Goal: Task Accomplishment & Management: Complete application form

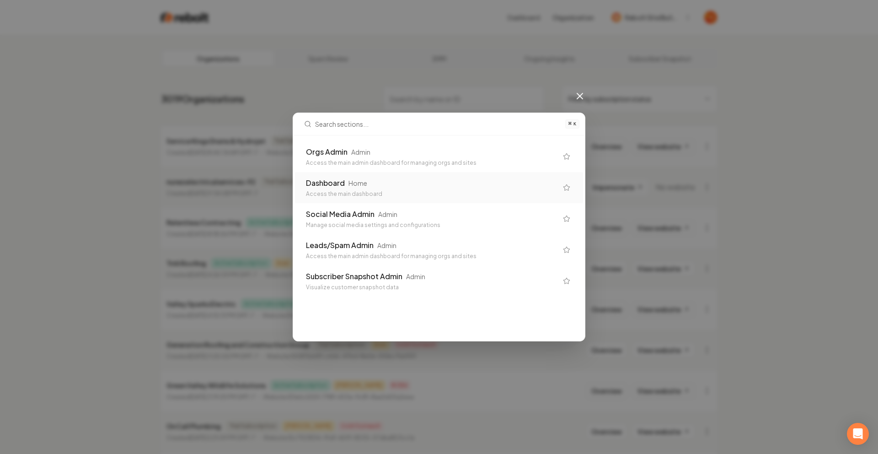
click at [355, 185] on div "Home" at bounding box center [358, 182] width 19 height 9
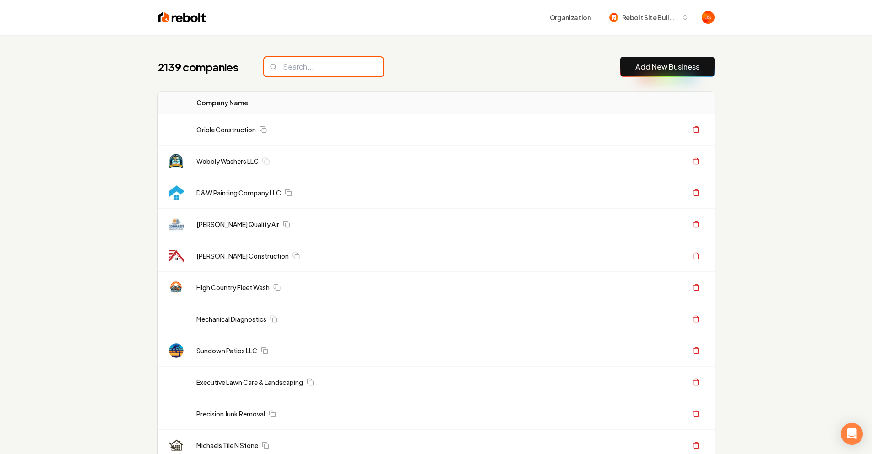
click at [312, 75] on input "search" at bounding box center [323, 66] width 119 height 19
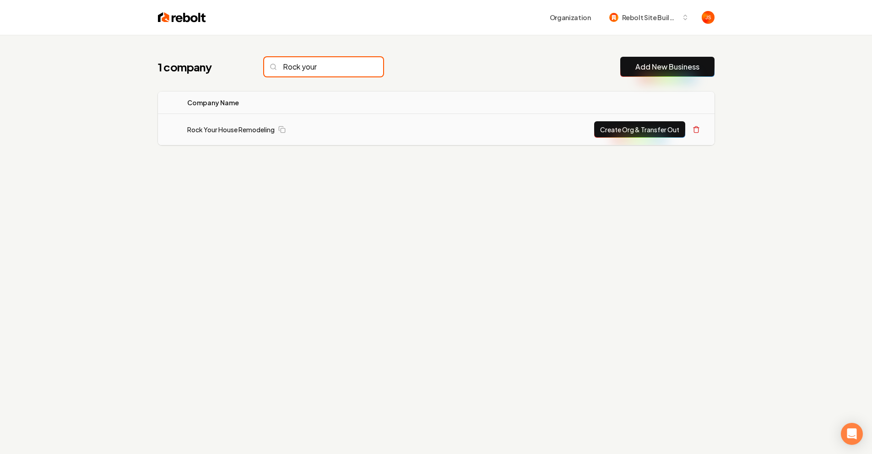
type input "Rock your"
click at [630, 136] on button "Create Org & Transfer Out" at bounding box center [639, 129] width 91 height 16
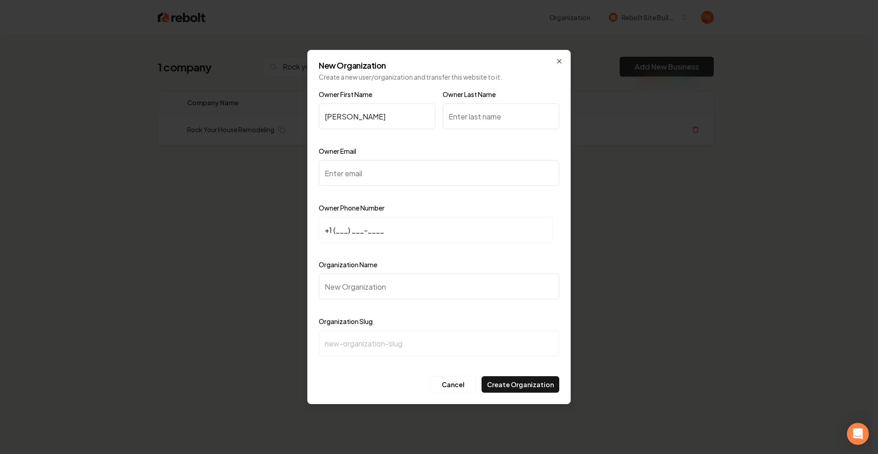
type input "Greg"
click at [502, 124] on input "Owner Last Name" at bounding box center [501, 116] width 117 height 26
type input "S"
type input "Esyler"
click at [377, 177] on input "Owner Email" at bounding box center [439, 173] width 241 height 26
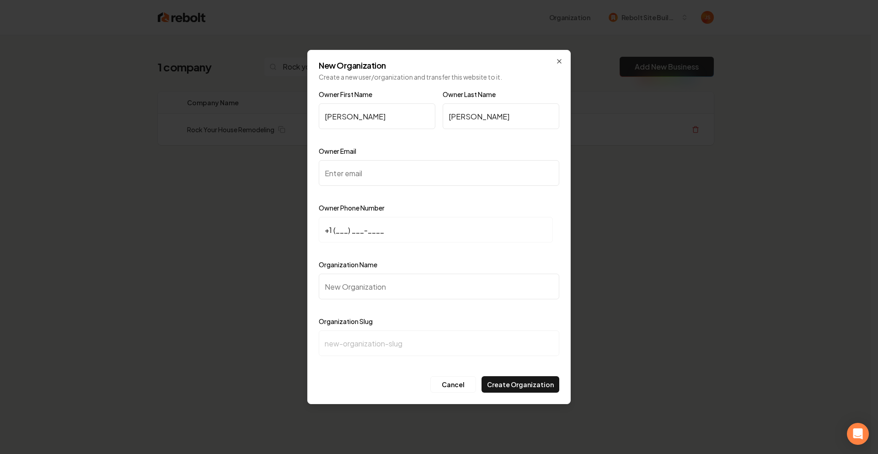
paste input "greg@rockyourhouse.com"
type input "greg@rockyourhouse.com"
click at [338, 230] on input "+1 (___) ___-____" at bounding box center [436, 230] width 234 height 26
paste input "817) 366-4030"
type input "+1 (817) 366-4030"
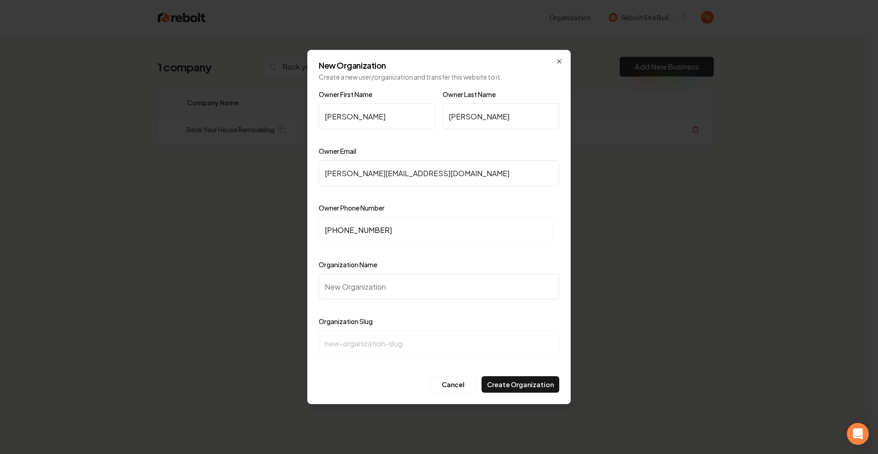
click at [367, 280] on input "Organization Name" at bounding box center [439, 287] width 241 height 26
type input "R"
type input "r"
type input "Ro"
type input "ro"
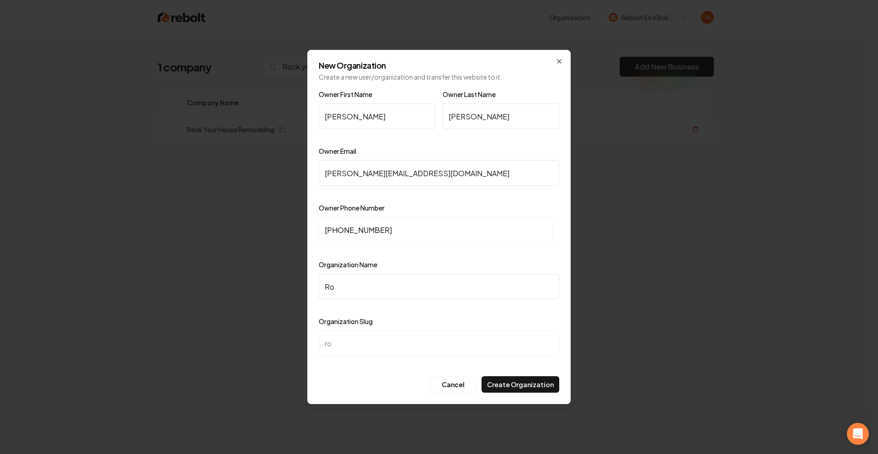
type input "Roc"
type input "roc"
type input "Rock"
type input "rock"
type input "Rock Y"
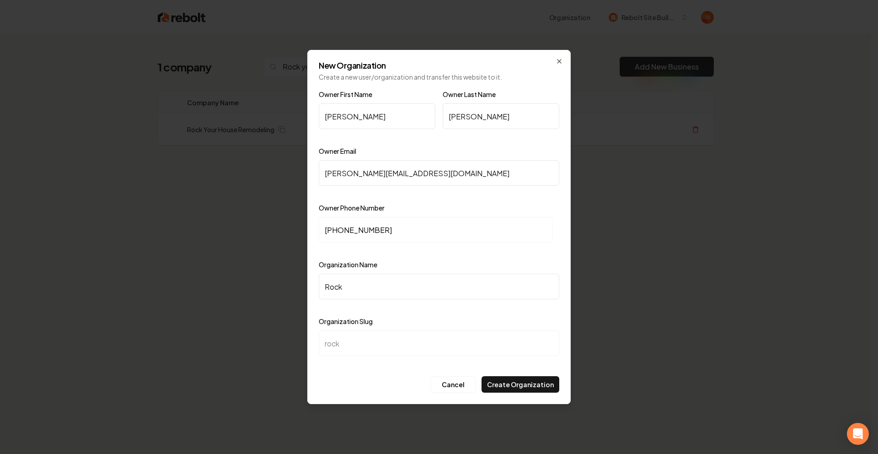
type input "rock-y"
type input "Rock Yo"
type input "rock-yo"
type input "Rock You"
type input "rock-you"
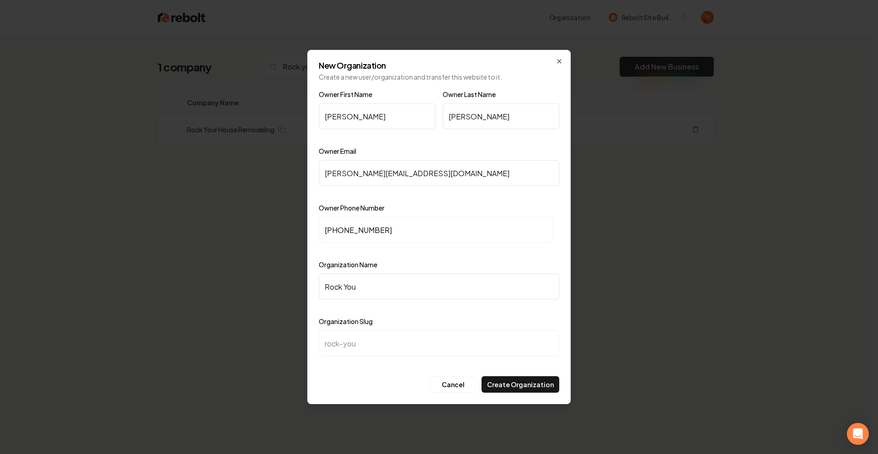
type input "Rock Your"
type input "rock-your"
type input "Rock Your o"
type input "rock-your-o"
type input "Rock Your"
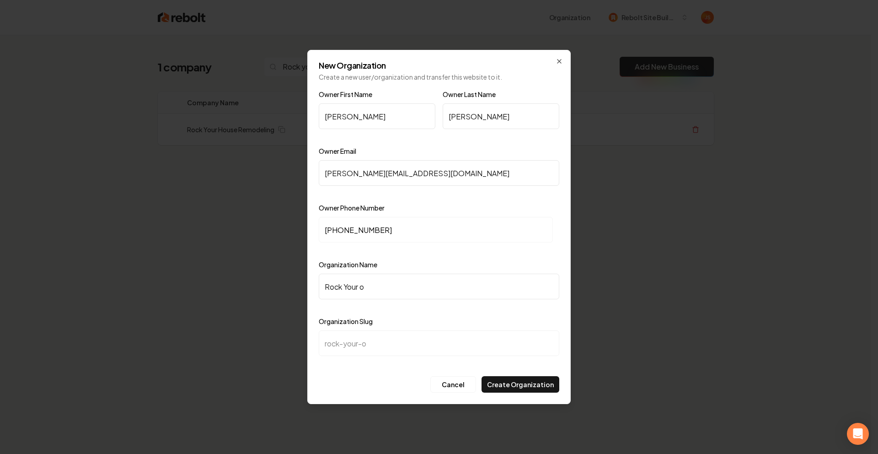
type input "rock-your"
type input "Rock Your H"
type input "rock-your-h"
type input "Rock Your Ho"
type input "rock-your-ho"
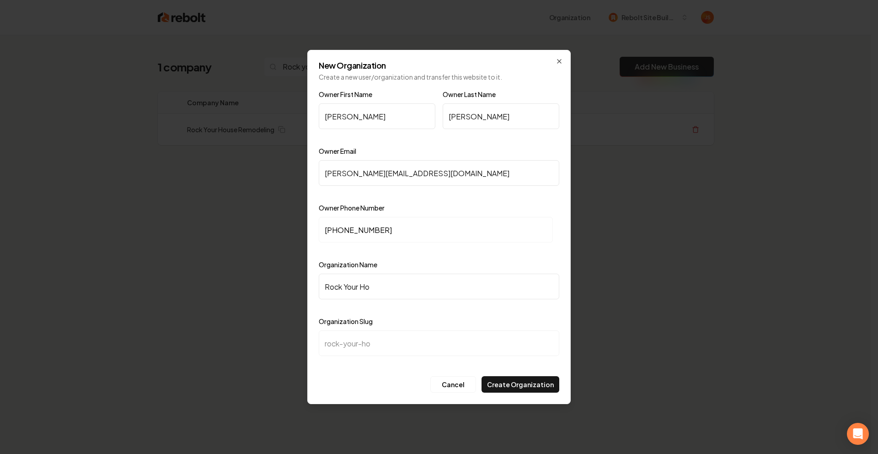
type input "Rock Your Hou"
type input "rock-your-hou"
type input "Rock Your Hous"
type input "rock-your-hous"
type input "Rock Your Housr"
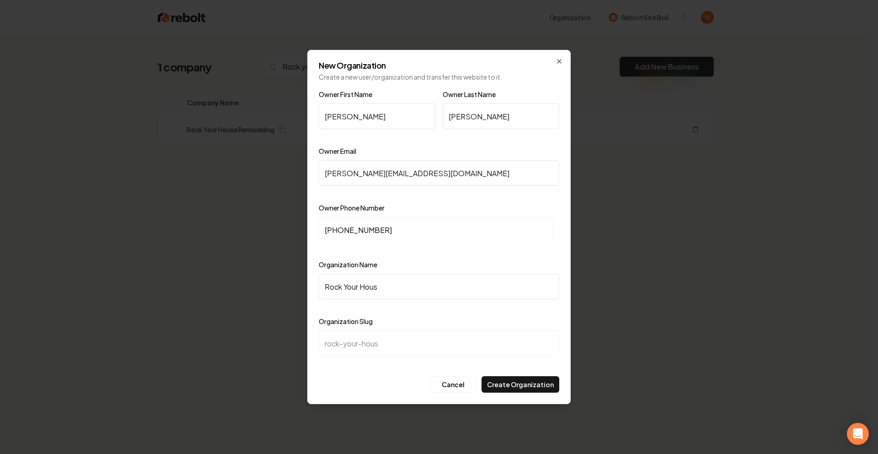
type input "rock-your-housr"
type input "Rock Your Hous"
type input "rock-your-hous"
type input "Rock Your House"
type input "rock-your-house"
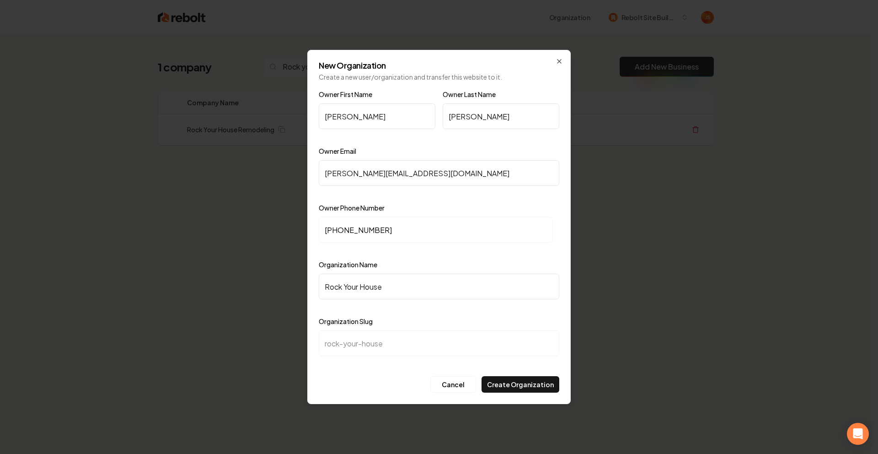
type input "Rock Your House R"
type input "rock-your-house-r"
type input "Rock Your House Re"
type input "rock-your-house-re"
type input "Rock Your House Rem"
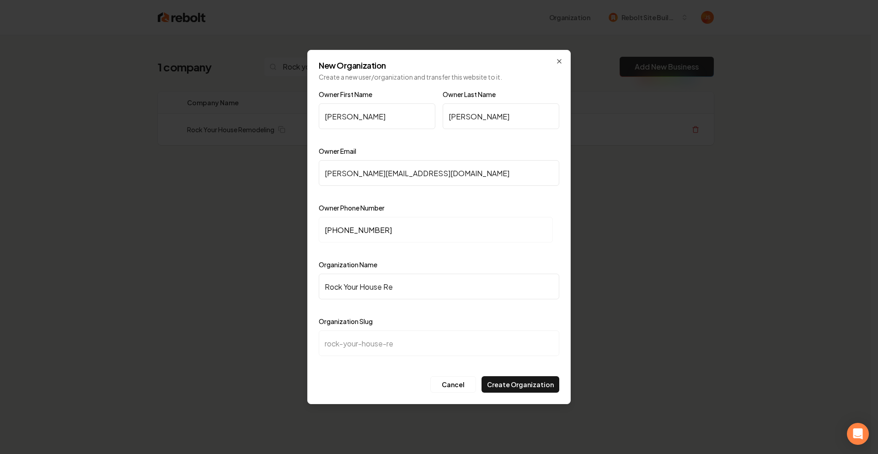
type input "rock-your-house-rem"
type input "Rock Your House Remo"
type input "rock-your-house-remo"
type input "Rock Your House Remod"
type input "rock-your-house-remod"
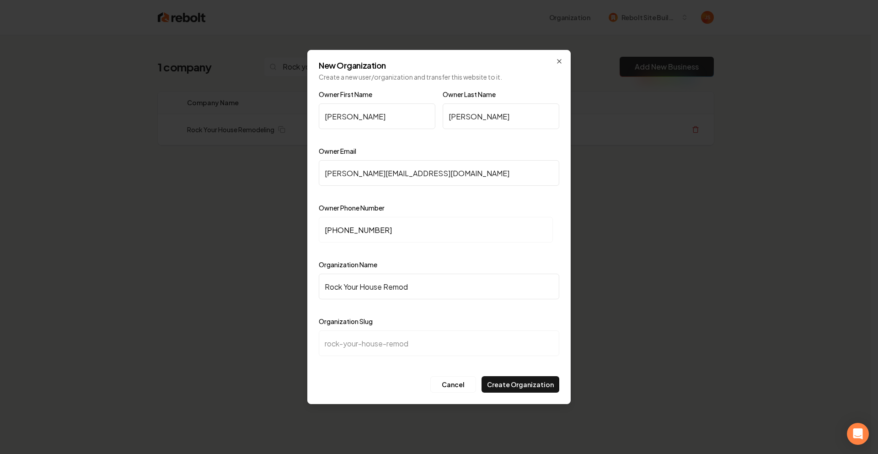
type input "Rock Your House Remode"
type input "rock-your-house-remode"
type input "Rock Your House Remodel"
type input "rock-your-house-remodel"
type input "Rock Your House Remodeli"
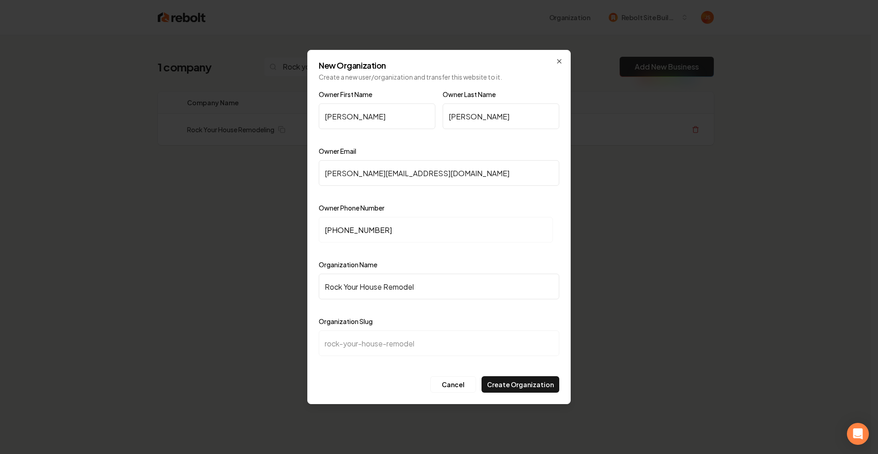
type input "rock-your-house-remodeli"
type input "Rock Your House Remodelin"
type input "rock-your-house-remodelin"
type input "Rock Your House Remodeling"
type input "rock-your-house-remodeling"
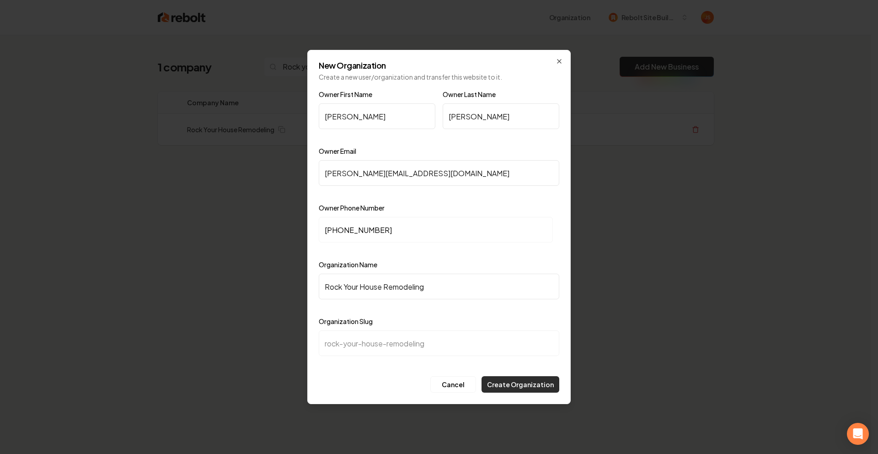
type input "Rock Your House Remodeling"
click at [519, 385] on button "Create Organization" at bounding box center [521, 384] width 78 height 16
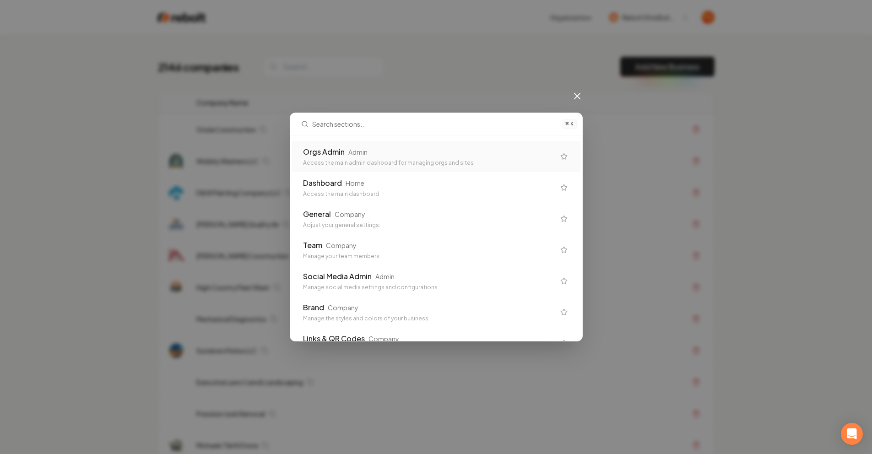
click at [318, 151] on div "Orgs Admin" at bounding box center [324, 151] width 42 height 11
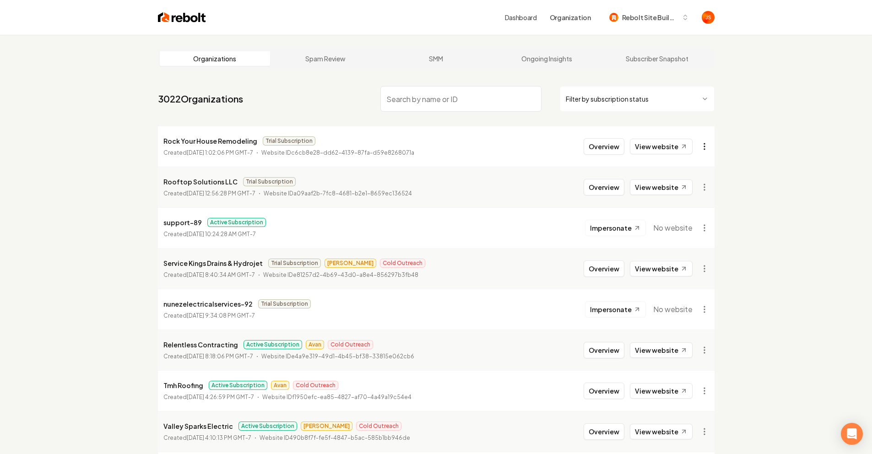
click at [703, 139] on html "Dashboard Organization Rebolt Site Builder Organizations Spam Review SMM Ongoin…" at bounding box center [436, 227] width 872 height 454
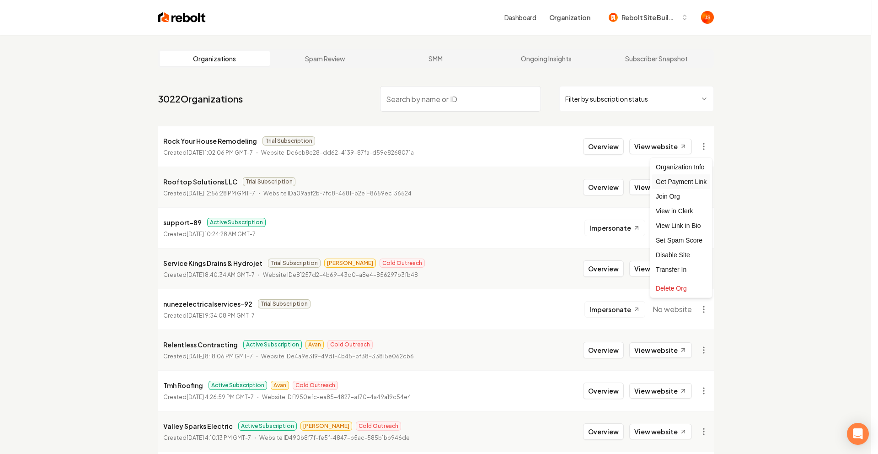
click at [669, 183] on div "Get Payment Link" at bounding box center [681, 181] width 58 height 15
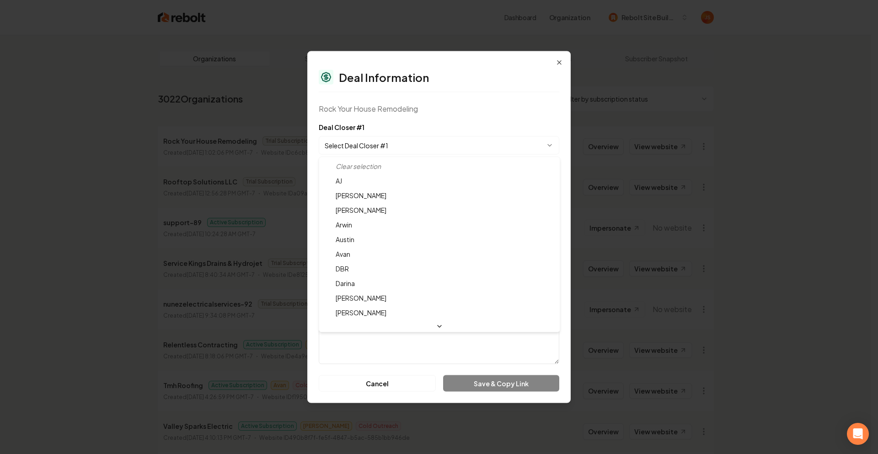
click at [377, 145] on body "Dashboard Organization Rebolt Site Builder Organizations Spam Review SMM Ongoin…" at bounding box center [436, 227] width 872 height 454
select select "**********"
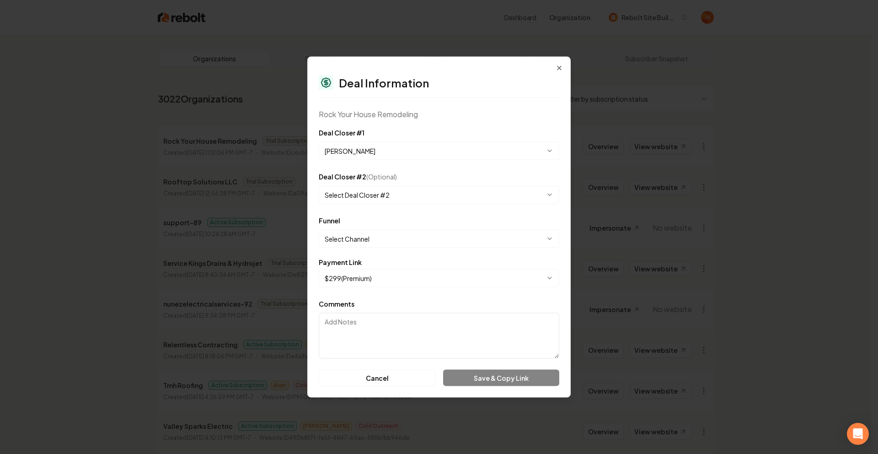
click at [356, 240] on body "Dashboard Organization Rebolt Site Builder Organizations Spam Review SMM Ongoin…" at bounding box center [436, 227] width 872 height 454
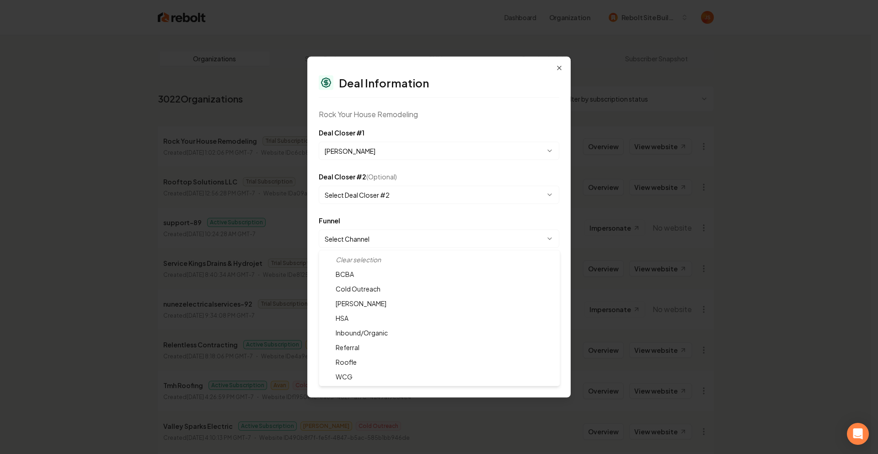
select select "**********"
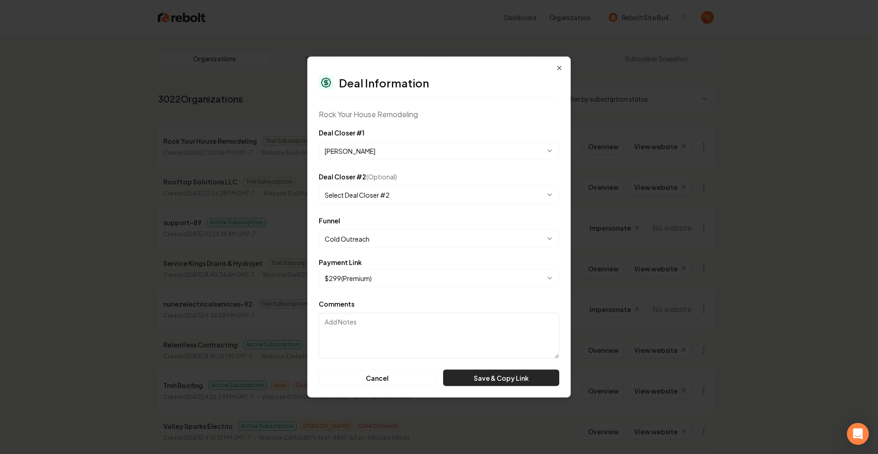
click at [485, 377] on button "Save & Copy Link" at bounding box center [501, 378] width 116 height 16
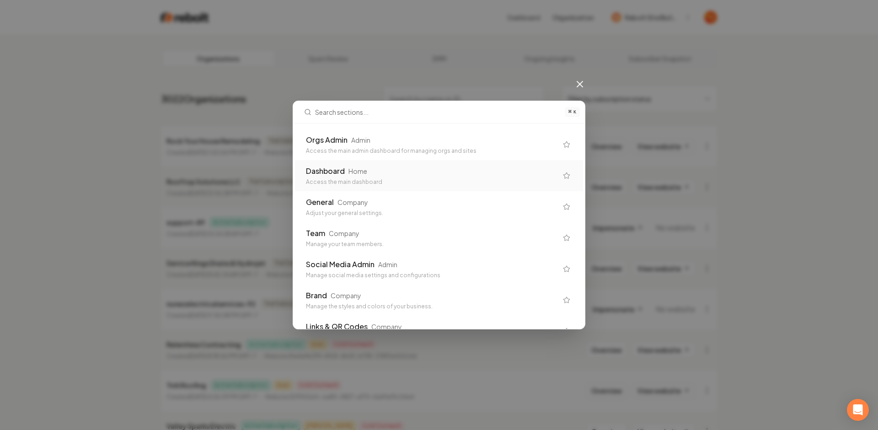
click at [359, 192] on div "General Company Adjust your general settings." at bounding box center [439, 206] width 288 height 31
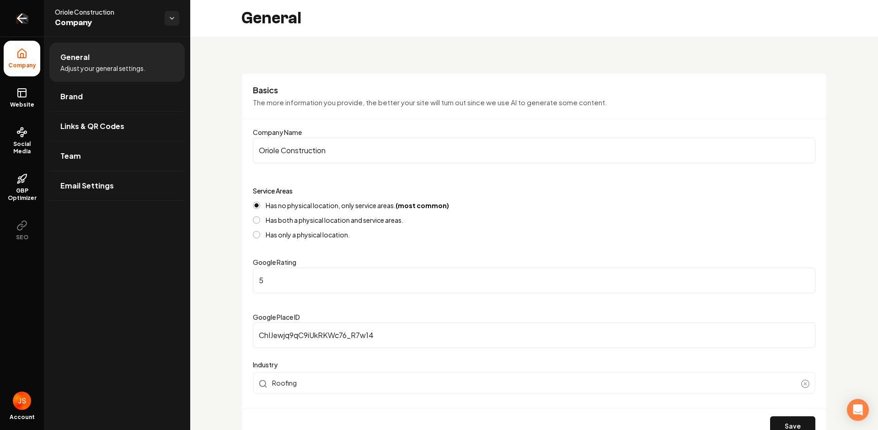
click at [32, 12] on link "Return to dashboard" at bounding box center [22, 18] width 44 height 37
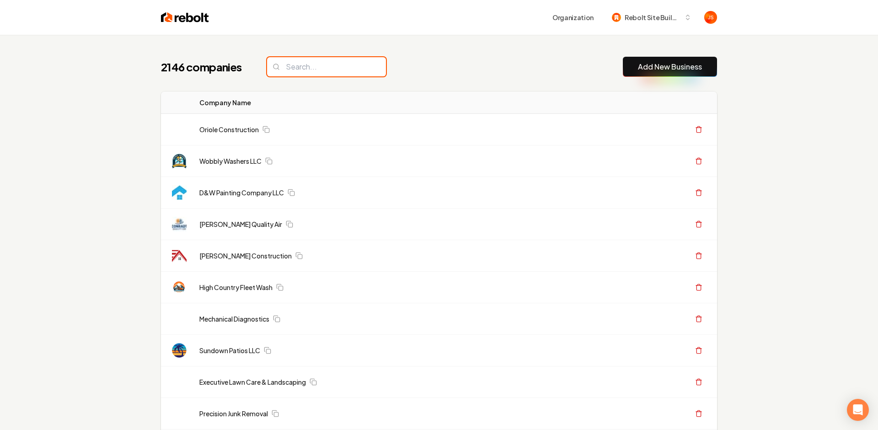
click at [299, 58] on input "search" at bounding box center [326, 66] width 119 height 19
click at [305, 59] on input "search" at bounding box center [323, 66] width 119 height 19
paste input "Pure Window cleaning"
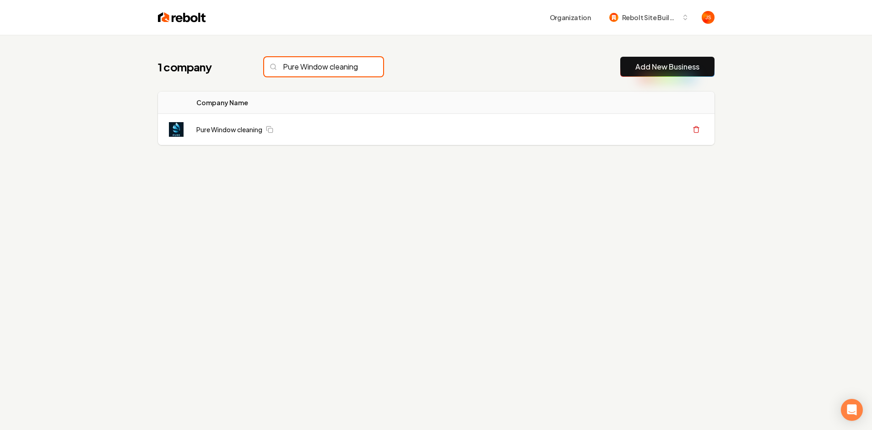
scroll to position [0, 6]
type input "Pure Window cleaning"
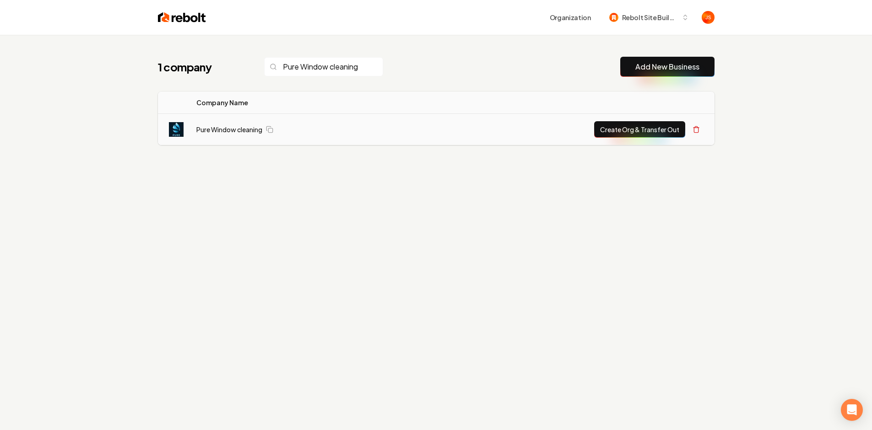
click at [231, 136] on td "Pure Window cleaning" at bounding box center [298, 130] width 219 height 32
click at [231, 130] on link "Pure Window cleaning" at bounding box center [229, 129] width 66 height 9
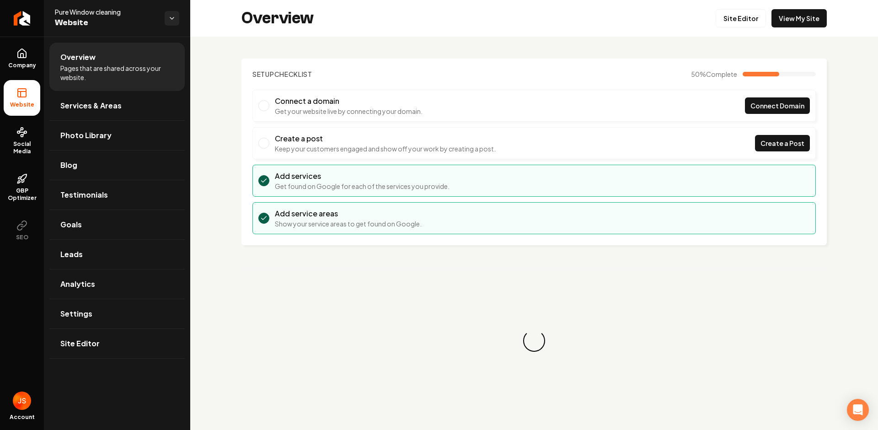
click at [773, 27] on div "Overview Site Editor View My Site" at bounding box center [534, 18] width 688 height 37
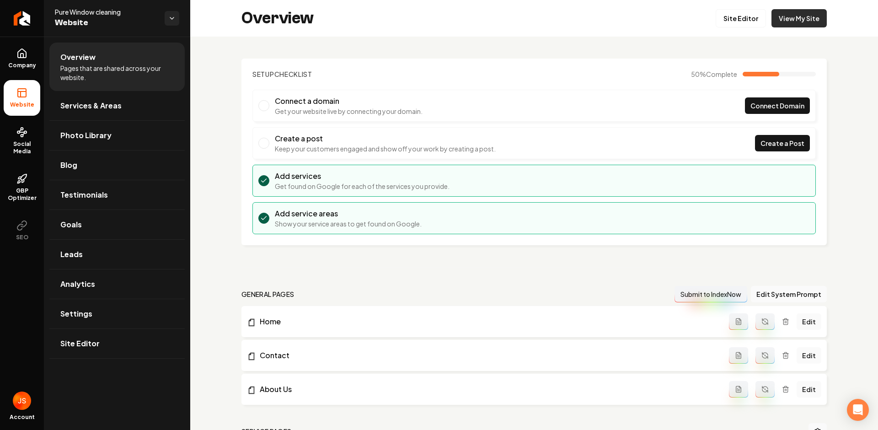
click at [783, 20] on link "View My Site" at bounding box center [799, 18] width 55 height 18
click at [24, 62] on span "Company" at bounding box center [22, 65] width 35 height 7
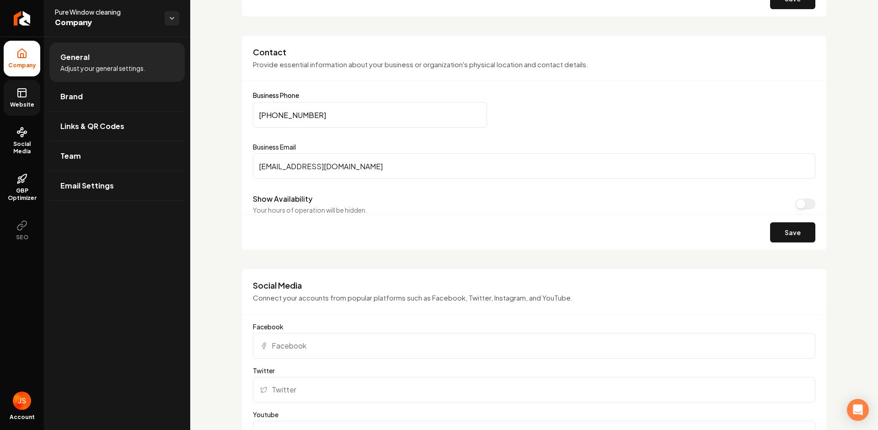
click at [30, 93] on link "Website" at bounding box center [22, 98] width 37 height 36
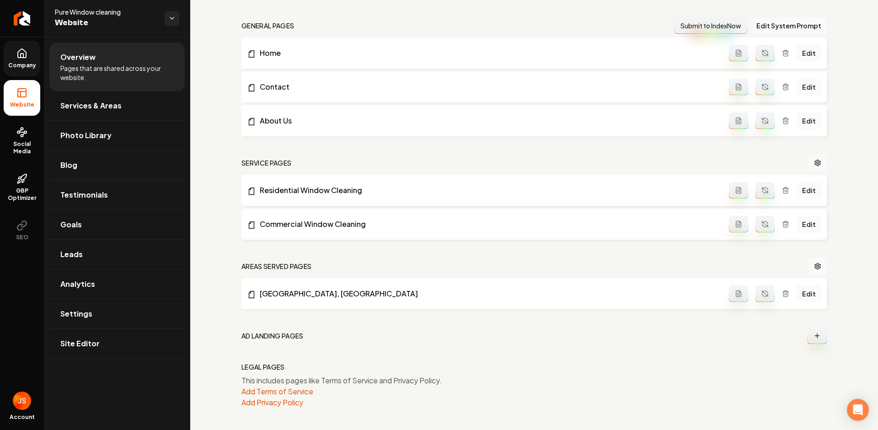
click at [21, 70] on link "Company" at bounding box center [22, 59] width 37 height 36
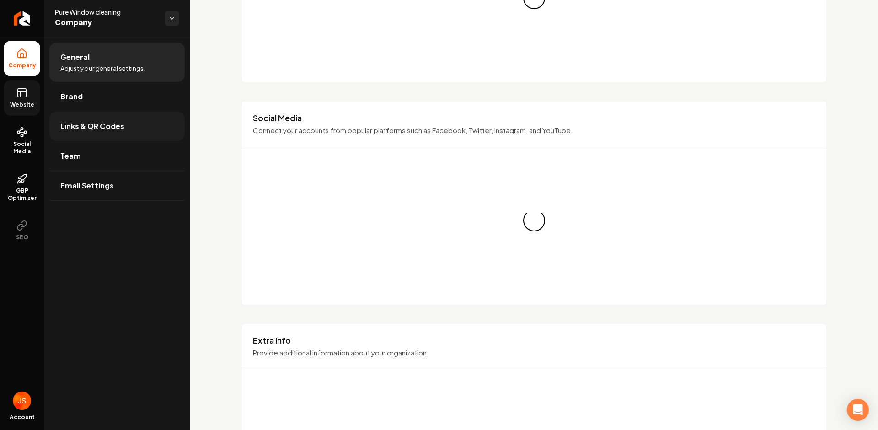
click at [93, 122] on span "Links & QR Codes" at bounding box center [92, 126] width 64 height 11
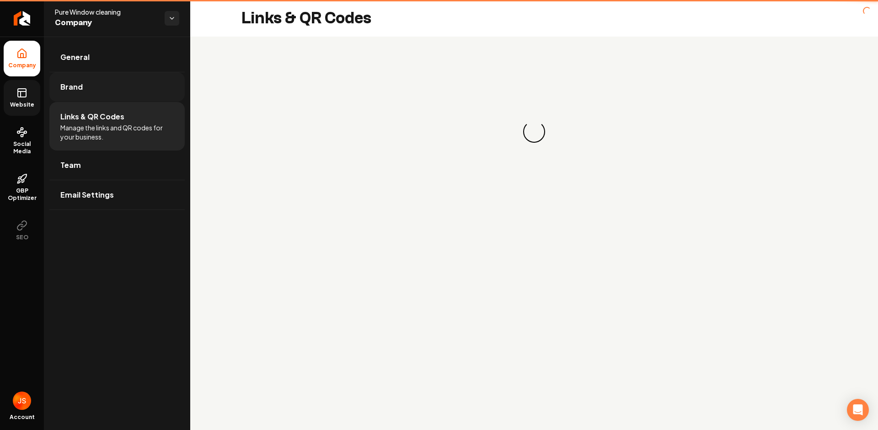
click at [83, 95] on link "Brand" at bounding box center [116, 86] width 135 height 29
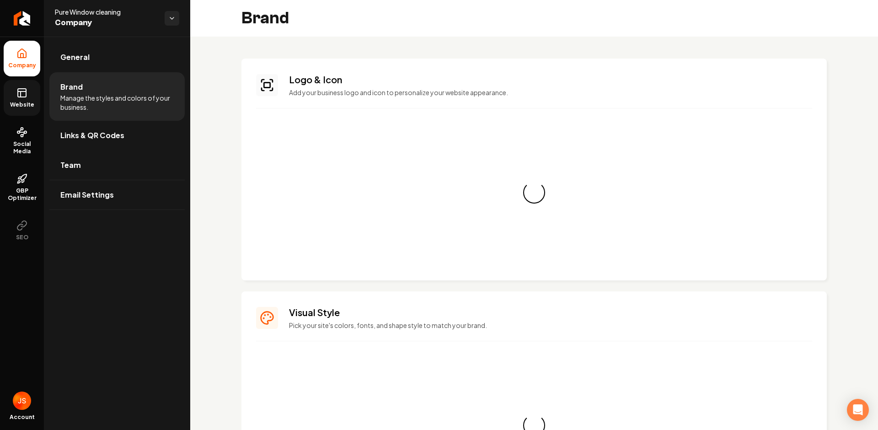
click at [17, 91] on icon at bounding box center [21, 92] width 11 height 11
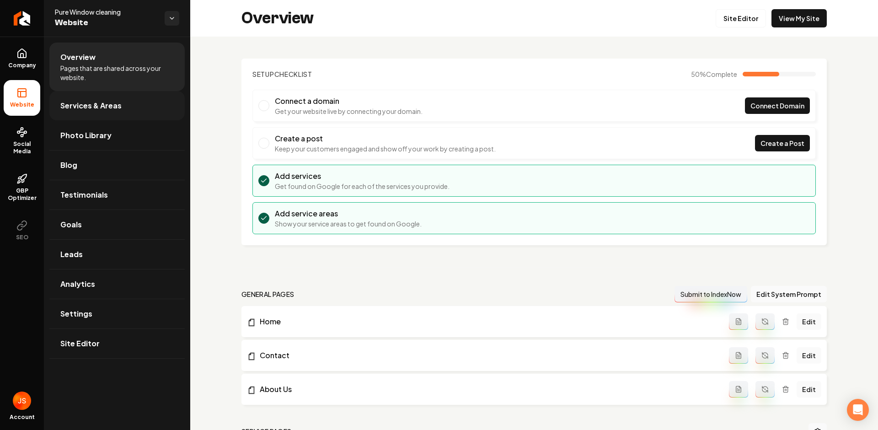
click at [77, 97] on link "Services & Areas" at bounding box center [116, 105] width 135 height 29
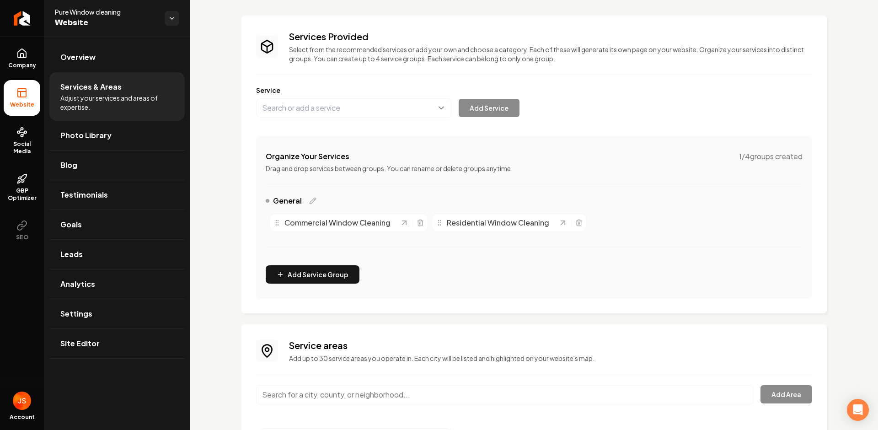
scroll to position [85, 0]
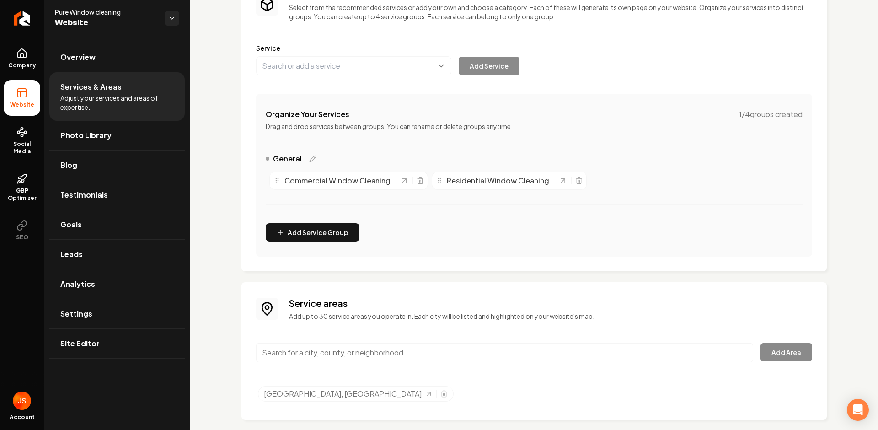
click at [327, 361] on input "Main content area" at bounding box center [504, 352] width 497 height 19
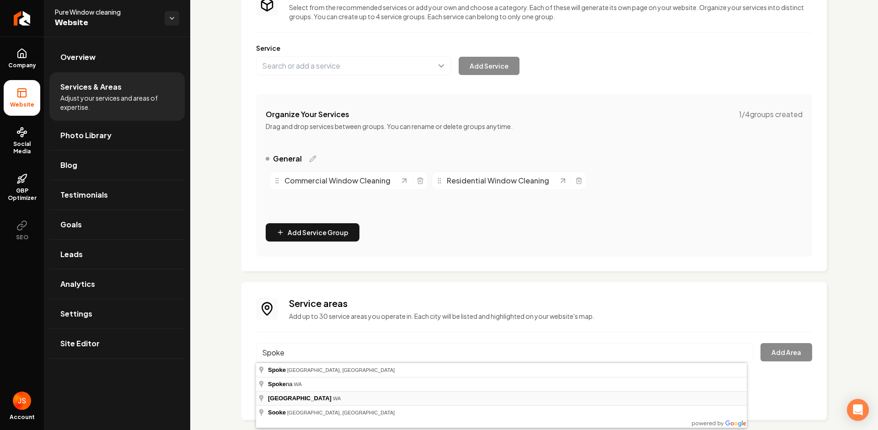
type input "Spokane Valley, WA"
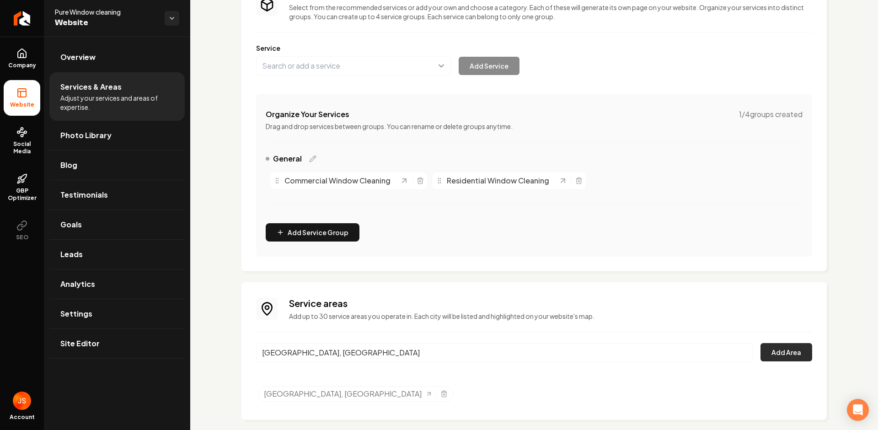
click at [765, 348] on button "Add Area" at bounding box center [787, 352] width 52 height 18
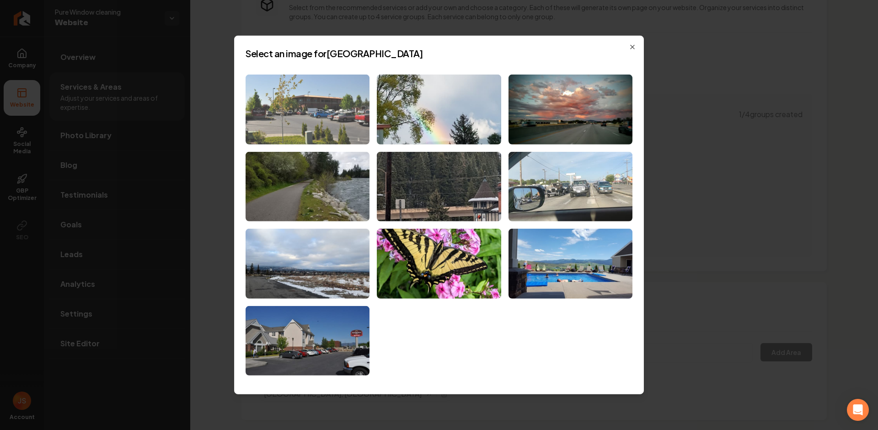
click at [324, 117] on img at bounding box center [308, 110] width 124 height 70
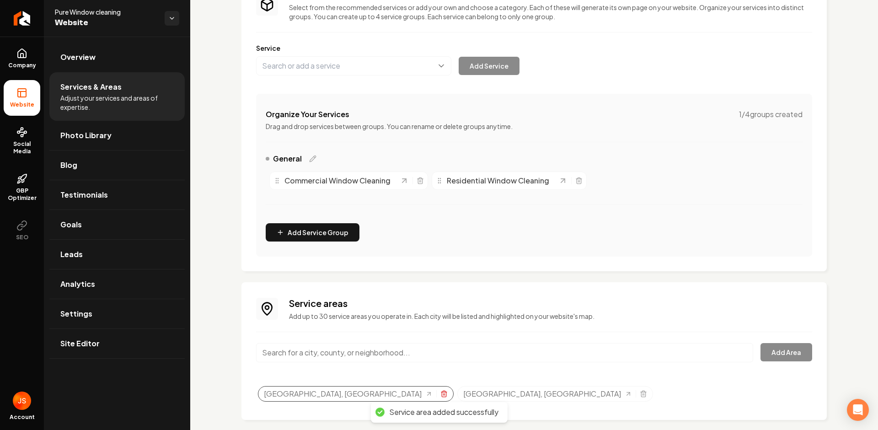
click at [441, 396] on icon "Selected tags" at bounding box center [444, 393] width 7 height 7
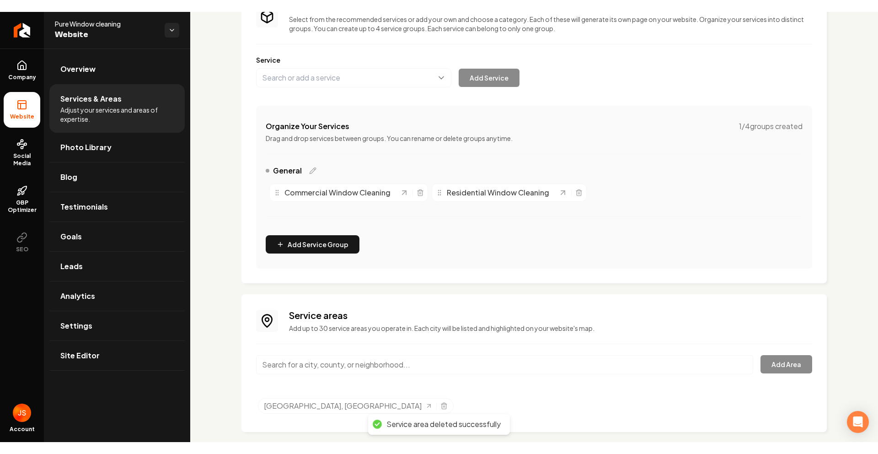
scroll to position [0, 0]
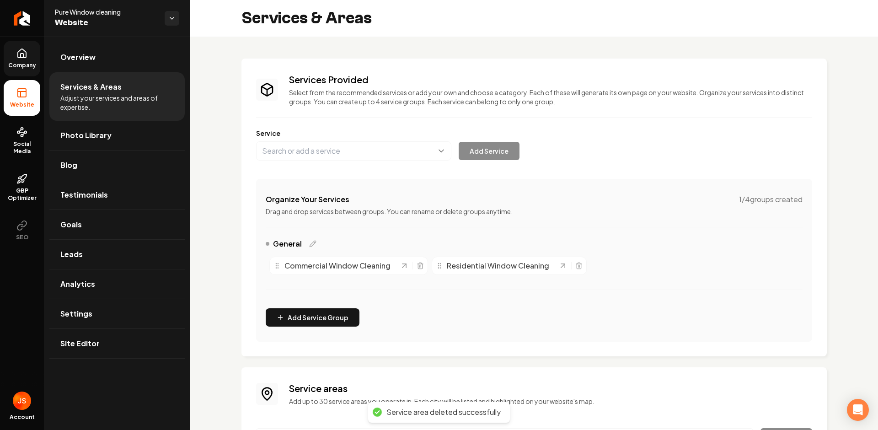
click at [27, 59] on link "Company" at bounding box center [22, 59] width 37 height 36
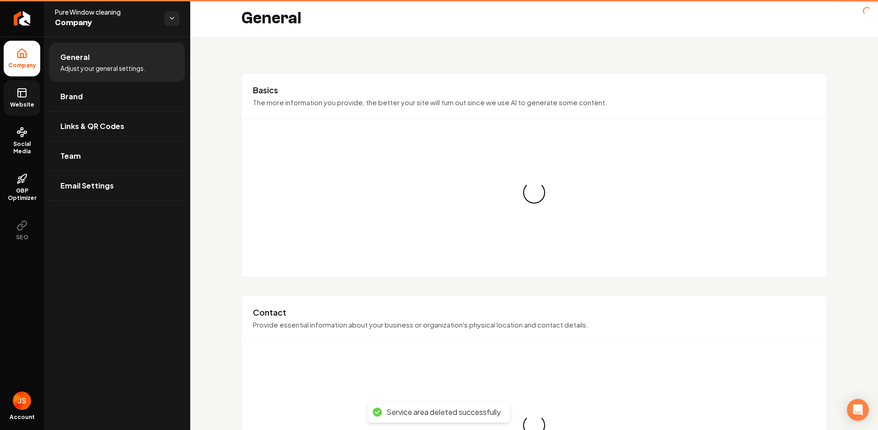
click at [23, 94] on icon at bounding box center [21, 92] width 11 height 11
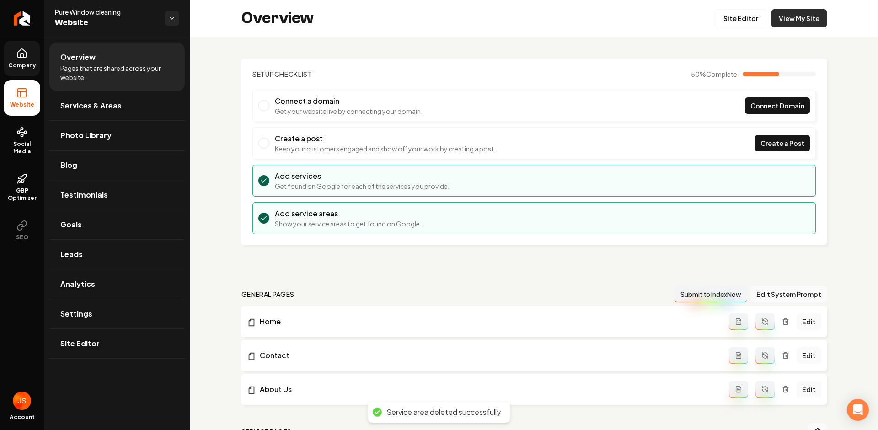
click at [777, 24] on link "View My Site" at bounding box center [799, 18] width 55 height 18
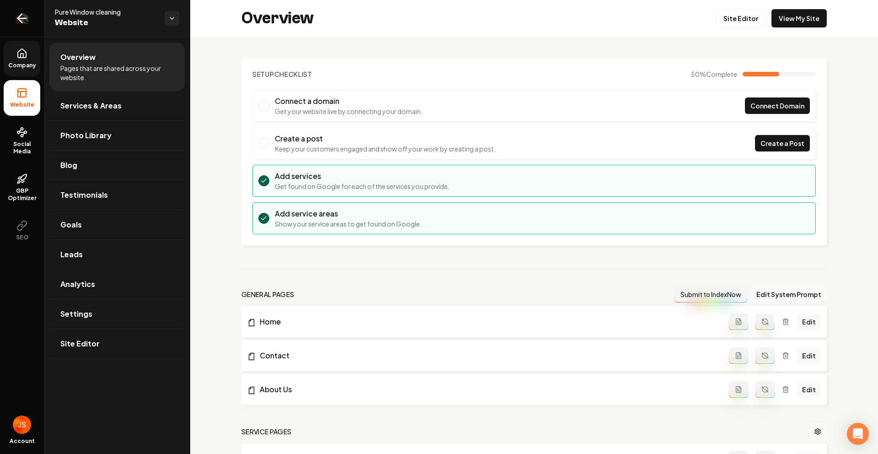
click at [23, 14] on icon "Return to dashboard" at bounding box center [22, 18] width 15 height 15
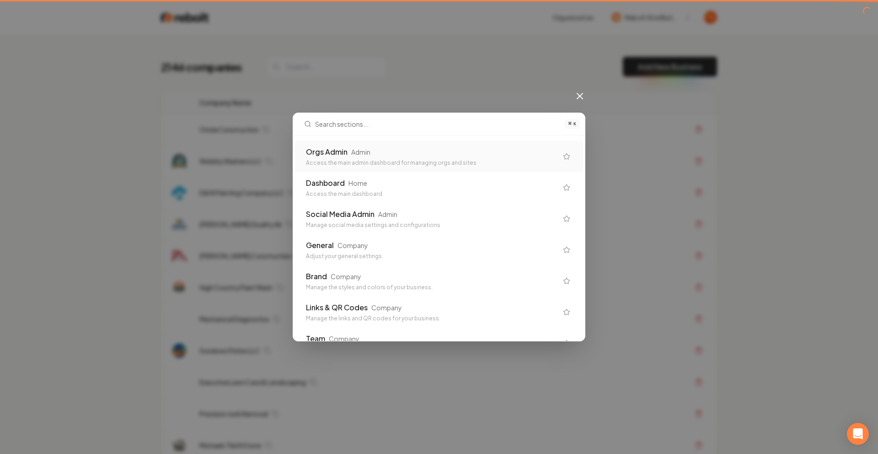
click at [317, 155] on div "Orgs Admin" at bounding box center [327, 151] width 42 height 11
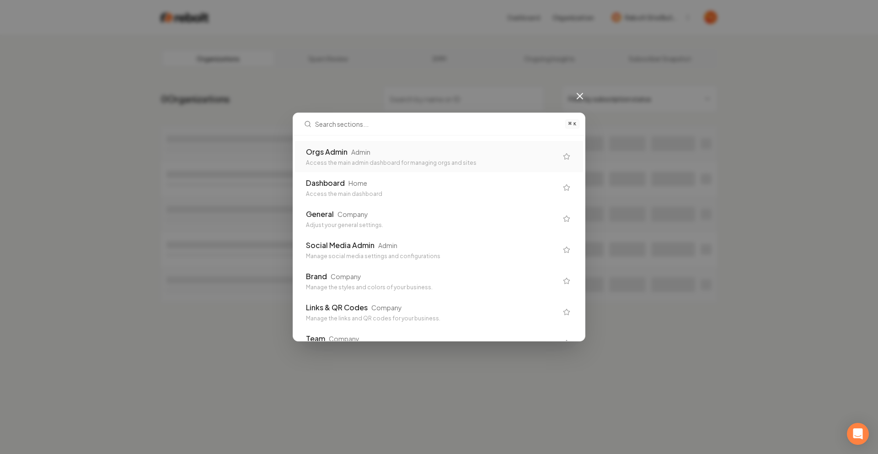
click at [371, 160] on div "Access the main admin dashboard for managing orgs and sites" at bounding box center [432, 162] width 252 height 7
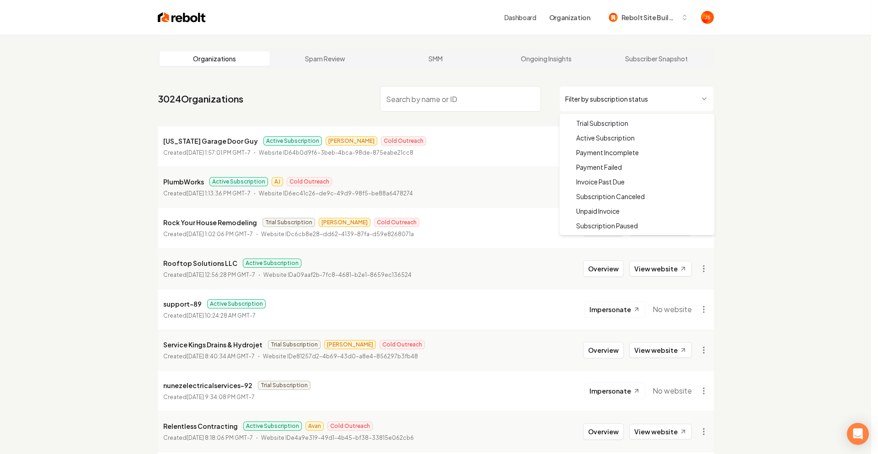
click at [583, 96] on html "Dashboard Organization Rebolt Site Builder Organizations Spam Review SMM Ongoin…" at bounding box center [439, 227] width 878 height 454
drag, startPoint x: 589, startPoint y: 135, endPoint x: 519, endPoint y: 108, distance: 75.2
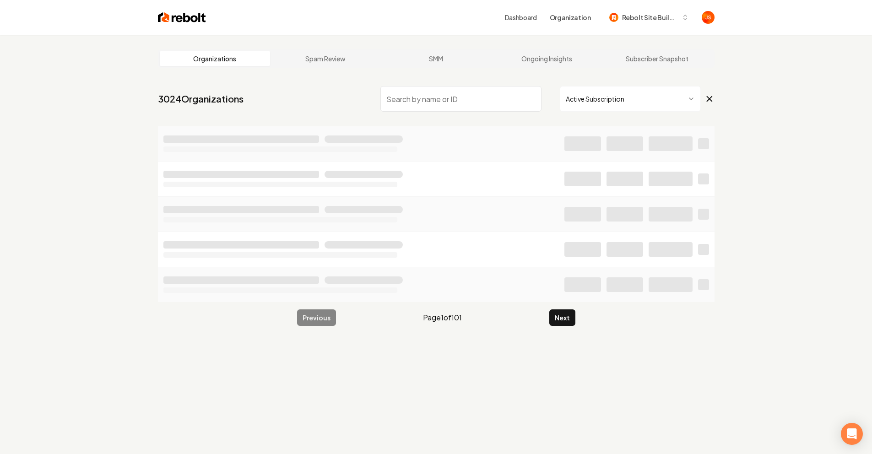
click at [511, 102] on input "search" at bounding box center [460, 99] width 161 height 26
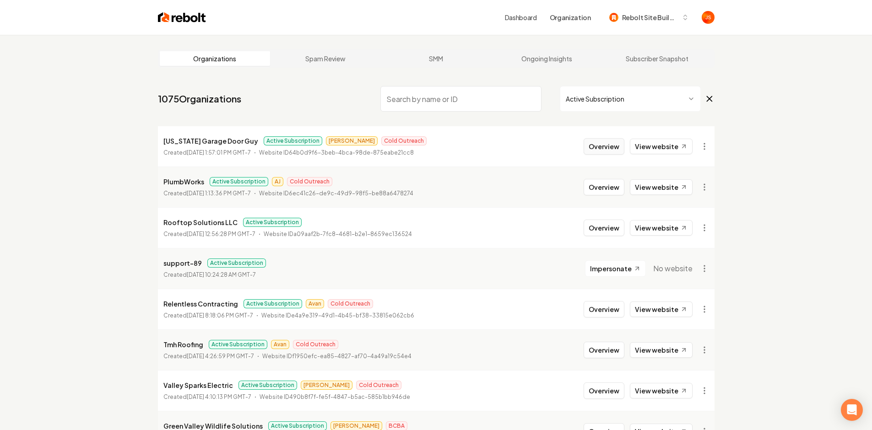
click at [613, 145] on button "Overview" at bounding box center [603, 146] width 41 height 16
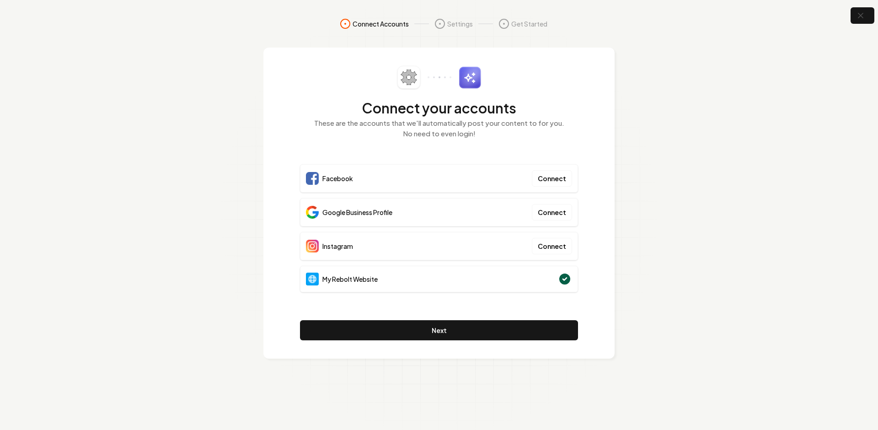
click at [166, 103] on section "Connect Accounts Settings Get Started Connect your accounts These are the accou…" at bounding box center [439, 215] width 878 height 430
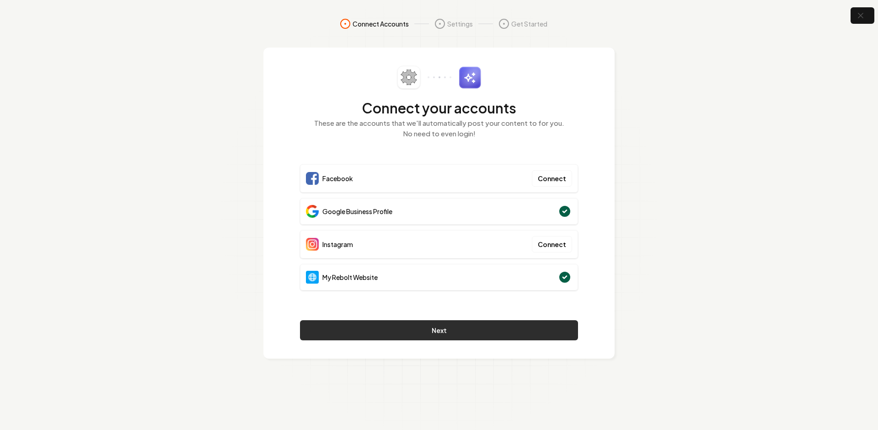
click at [443, 324] on button "Next" at bounding box center [439, 330] width 278 height 20
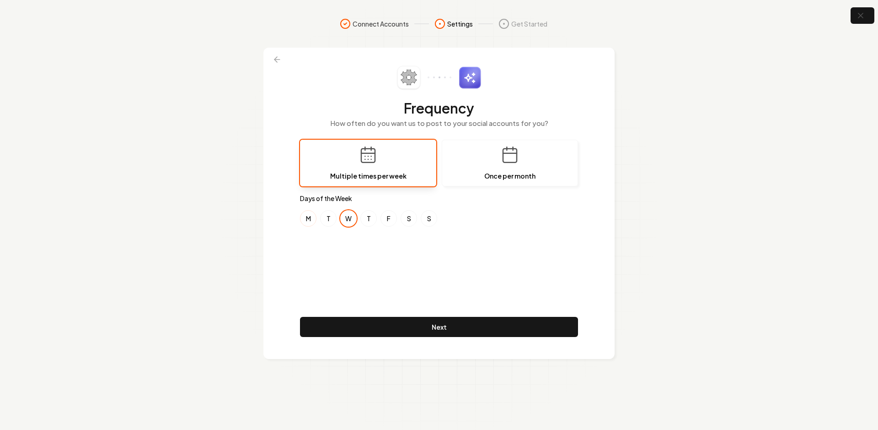
click at [304, 219] on button "M" at bounding box center [308, 218] width 16 height 16
click at [325, 221] on button "T" at bounding box center [328, 218] width 16 height 16
drag, startPoint x: 360, startPoint y: 218, endPoint x: 367, endPoint y: 219, distance: 6.9
click at [360, 218] on div "M T W T F S S" at bounding box center [439, 218] width 278 height 16
click at [369, 218] on button "T" at bounding box center [368, 218] width 16 height 16
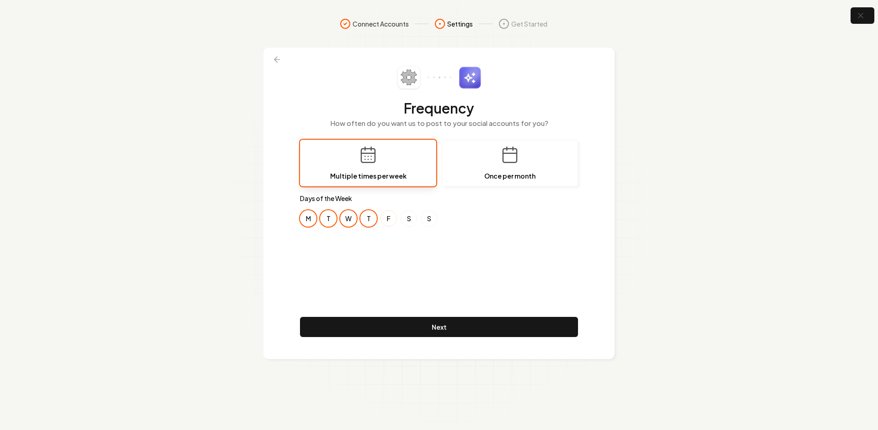
click at [384, 220] on button "F" at bounding box center [389, 218] width 16 height 16
click at [533, 248] on div "Frequency How often do you want us to post to your social accounts for you? Mul…" at bounding box center [439, 203] width 278 height 274
click at [413, 295] on div "Frequency How often do you want us to post to your social accounts for you? Mul…" at bounding box center [439, 203] width 278 height 274
click at [439, 295] on div "Frequency How often do you want us to post to your social accounts for you? Mul…" at bounding box center [439, 203] width 278 height 274
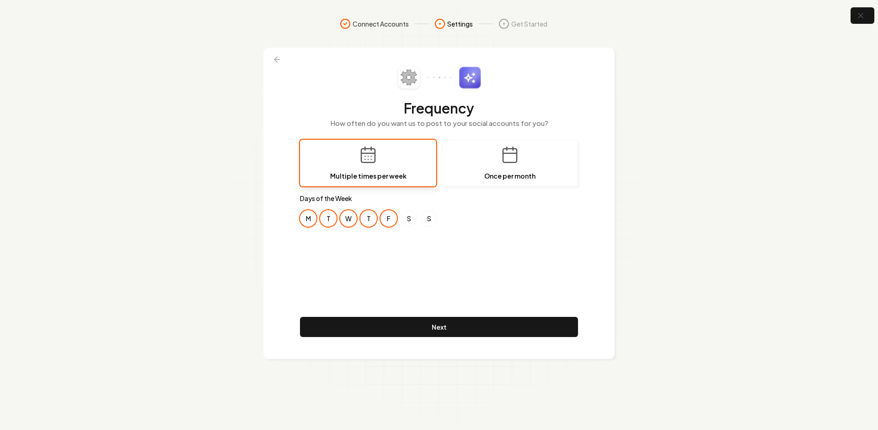
click at [424, 282] on div "Frequency How often do you want us to post to your social accounts for you? Mul…" at bounding box center [439, 203] width 278 height 274
click at [413, 280] on div "Frequency How often do you want us to post to your social accounts for you? Mul…" at bounding box center [439, 203] width 278 height 274
click at [398, 266] on div "Frequency How often do you want us to post to your social accounts for you? Mul…" at bounding box center [439, 203] width 278 height 274
click at [421, 262] on div "Frequency How often do you want us to post to your social accounts for you? Mul…" at bounding box center [439, 203] width 278 height 274
click at [393, 285] on div "Frequency How often do you want us to post to your social accounts for you? Mul…" at bounding box center [439, 203] width 278 height 274
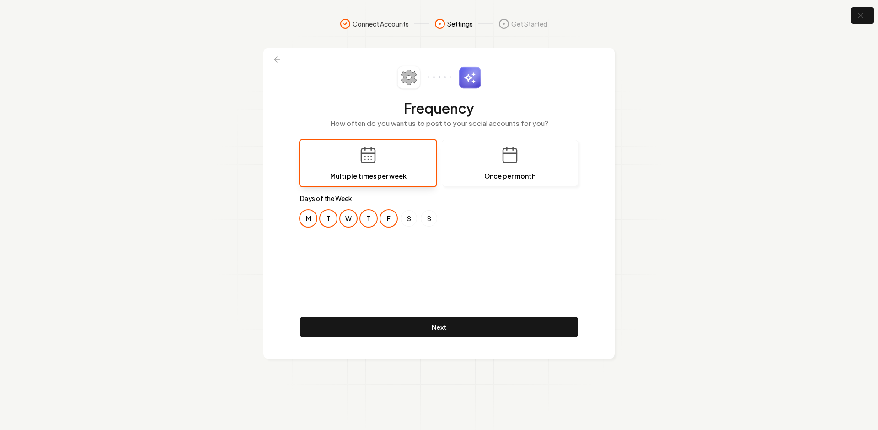
click at [365, 238] on div "Frequency How often do you want us to post to your social accounts for you? Mul…" at bounding box center [439, 203] width 278 height 274
click at [429, 255] on div "Frequency How often do you want us to post to your social accounts for you? Mul…" at bounding box center [439, 203] width 278 height 274
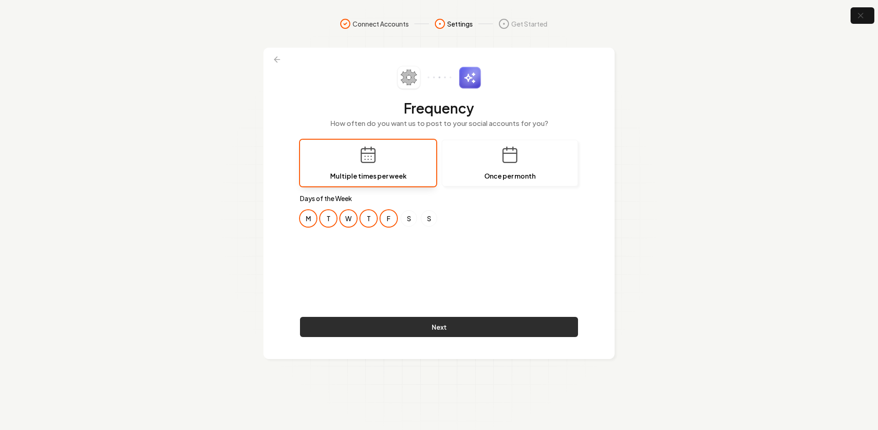
click at [431, 323] on button "Next" at bounding box center [439, 327] width 278 height 20
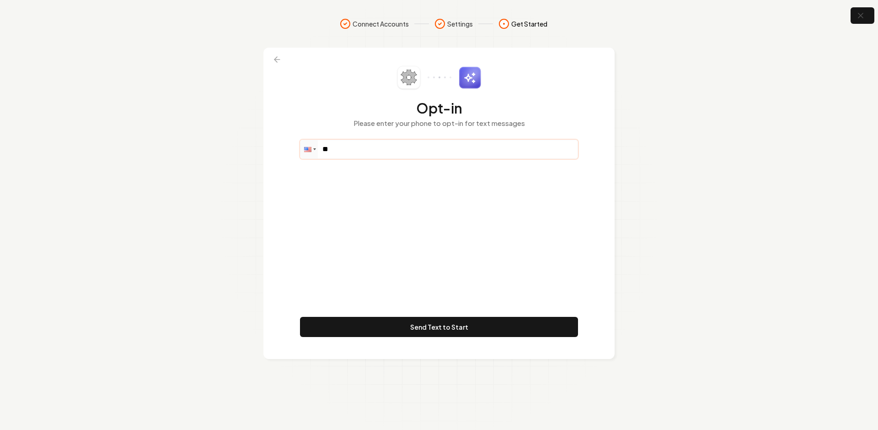
click at [359, 145] on input "**" at bounding box center [439, 149] width 277 height 18
paste input "**********"
paste input "tel"
type input "**********"
click at [448, 239] on div "**********" at bounding box center [439, 203] width 278 height 274
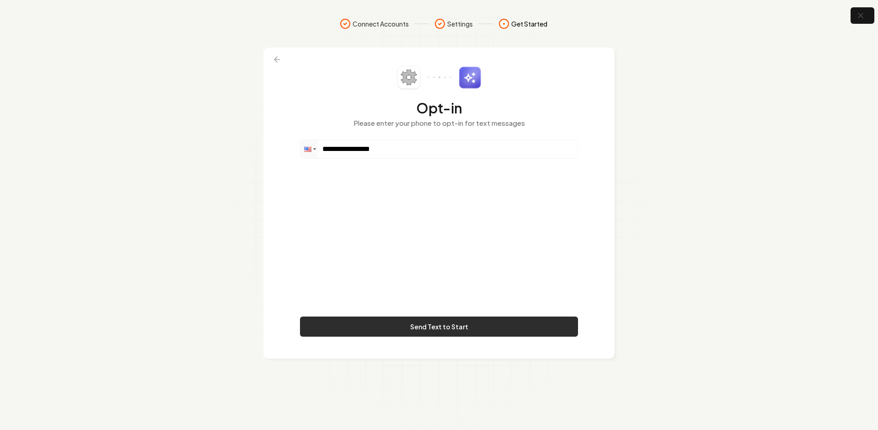
click at [433, 323] on button "Send Text to Start" at bounding box center [439, 327] width 278 height 20
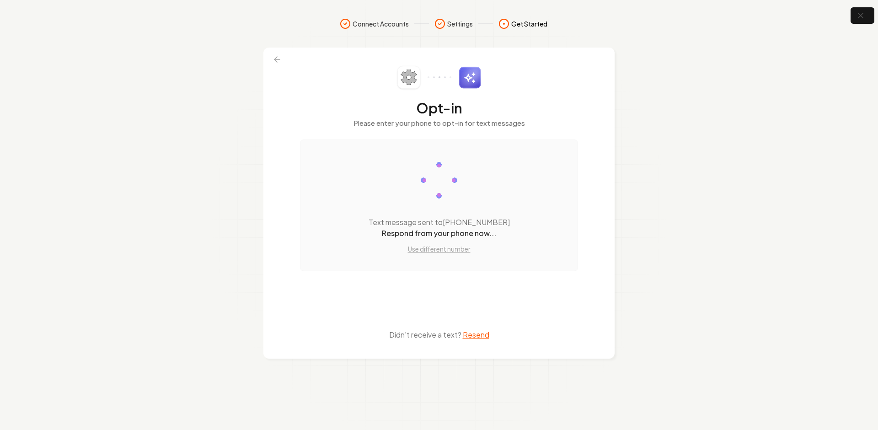
click at [650, 109] on section "Connect Accounts Settings Get Started Opt-in Please enter your phone to opt-in …" at bounding box center [439, 215] width 878 height 430
click at [856, 16] on icon "button" at bounding box center [860, 15] width 11 height 11
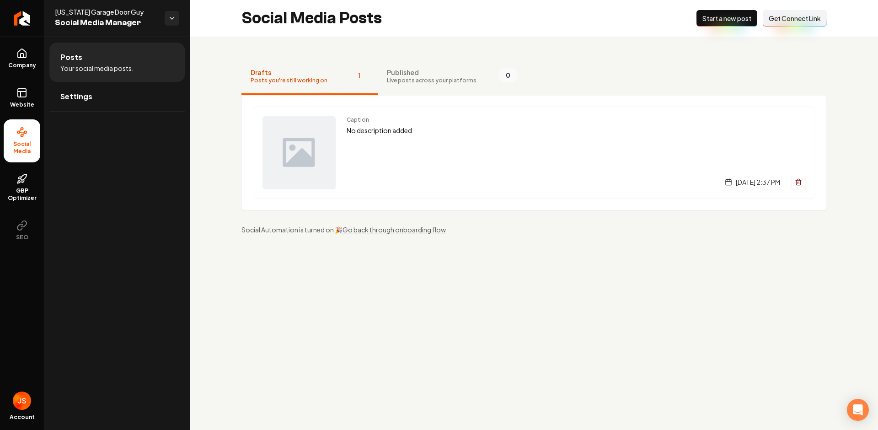
drag, startPoint x: 425, startPoint y: 73, endPoint x: 324, endPoint y: 79, distance: 100.9
click at [424, 73] on span "Published" at bounding box center [432, 72] width 90 height 9
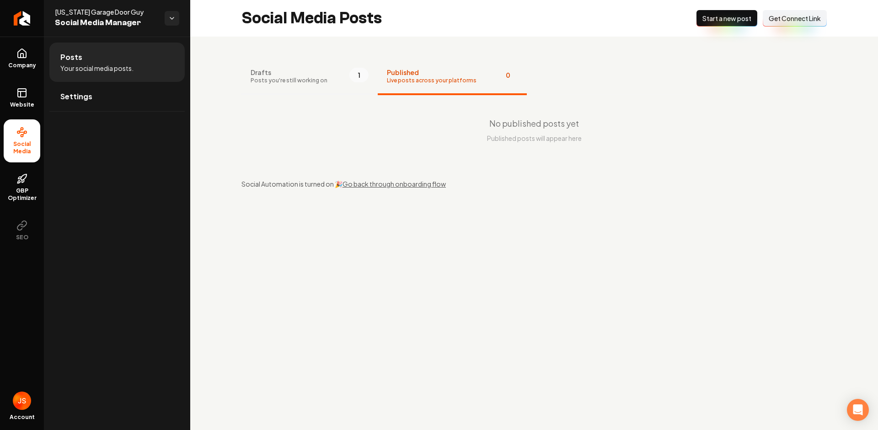
drag, startPoint x: 306, startPoint y: 78, endPoint x: 398, endPoint y: 76, distance: 92.9
click at [307, 78] on span "Posts you're still working on" at bounding box center [289, 80] width 77 height 7
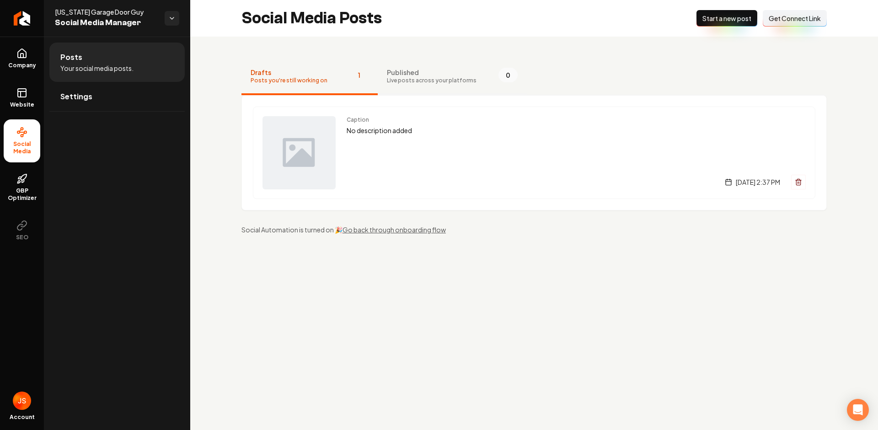
click at [400, 77] on span "Live posts across your platforms" at bounding box center [432, 80] width 90 height 7
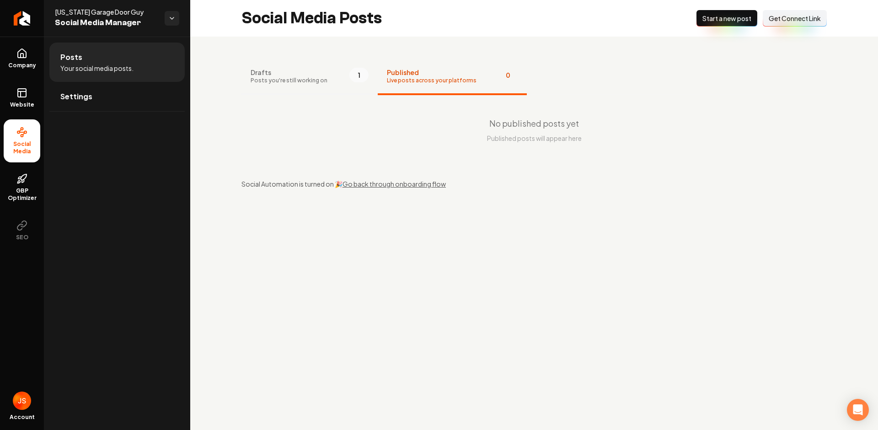
click at [300, 81] on span "Posts you're still working on" at bounding box center [289, 80] width 77 height 7
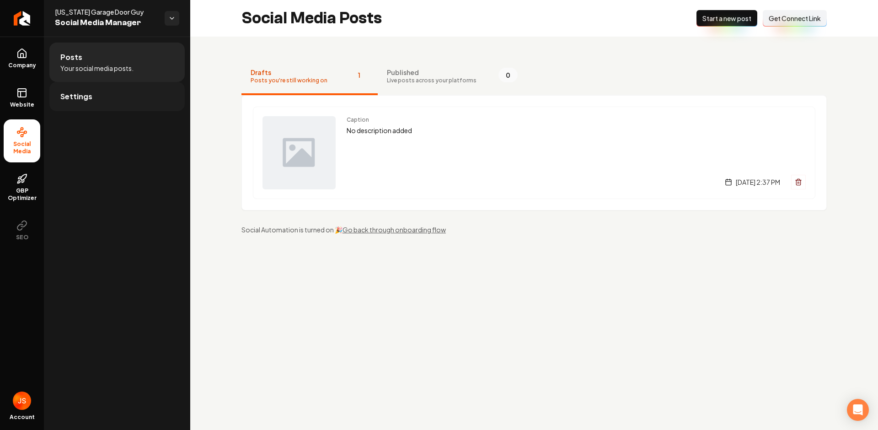
click at [95, 100] on link "Settings" at bounding box center [116, 96] width 135 height 29
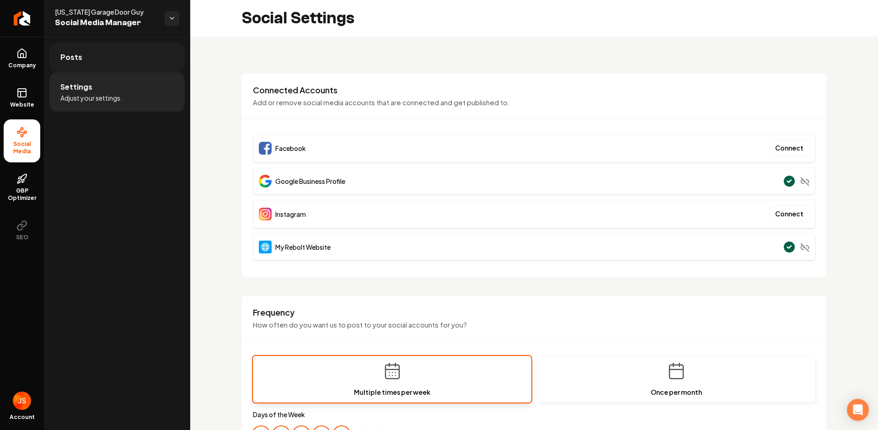
click at [108, 70] on link "Posts" at bounding box center [116, 57] width 135 height 29
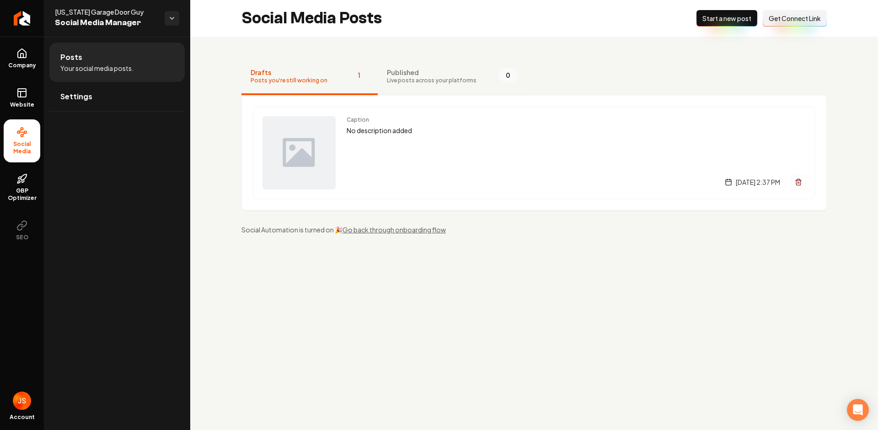
click at [415, 76] on span "Published" at bounding box center [432, 72] width 90 height 9
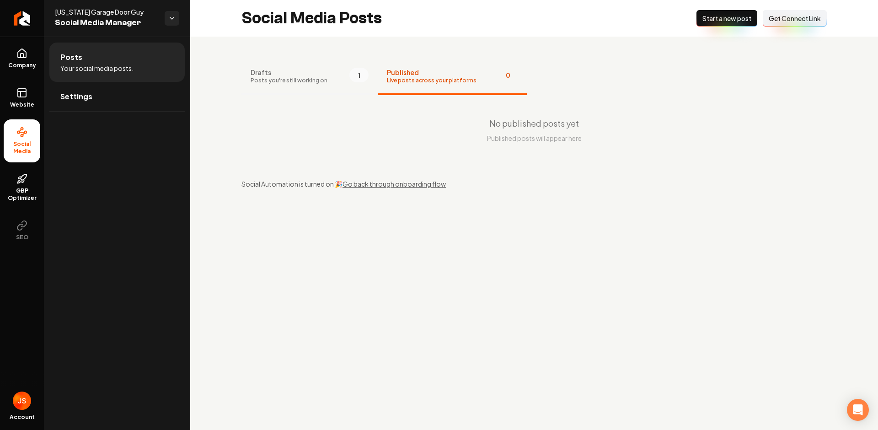
click at [328, 72] on button "Drafts Posts you're still working on 1" at bounding box center [310, 77] width 136 height 37
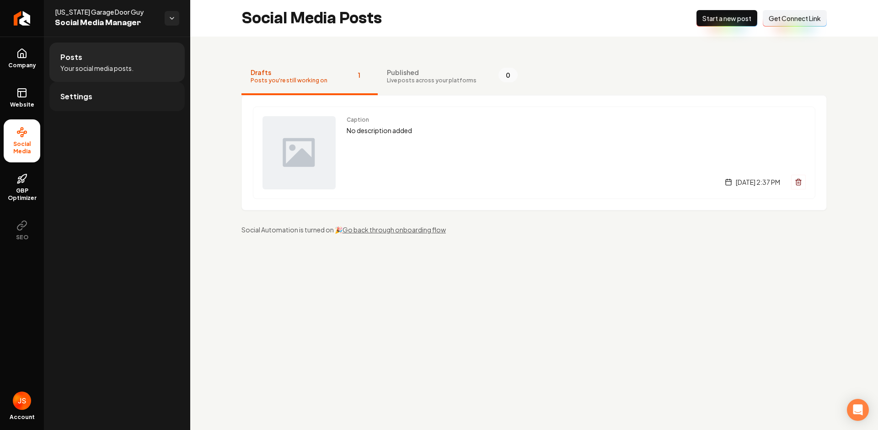
click at [94, 93] on link "Settings" at bounding box center [116, 96] width 135 height 29
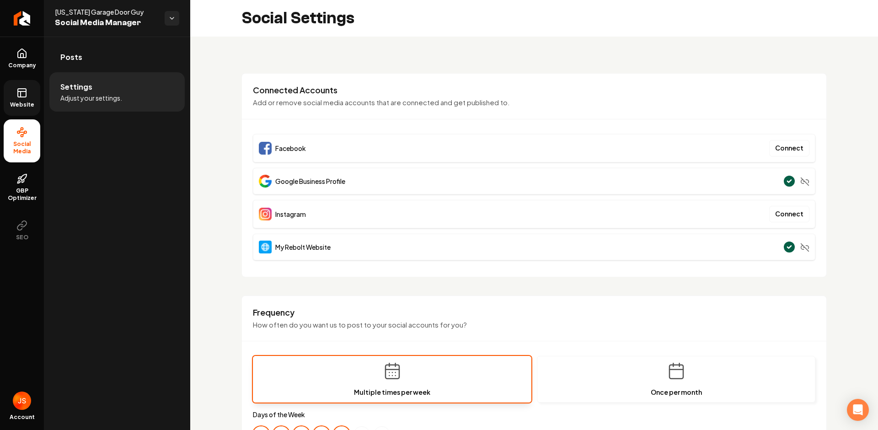
click at [24, 109] on link "Website" at bounding box center [22, 98] width 37 height 36
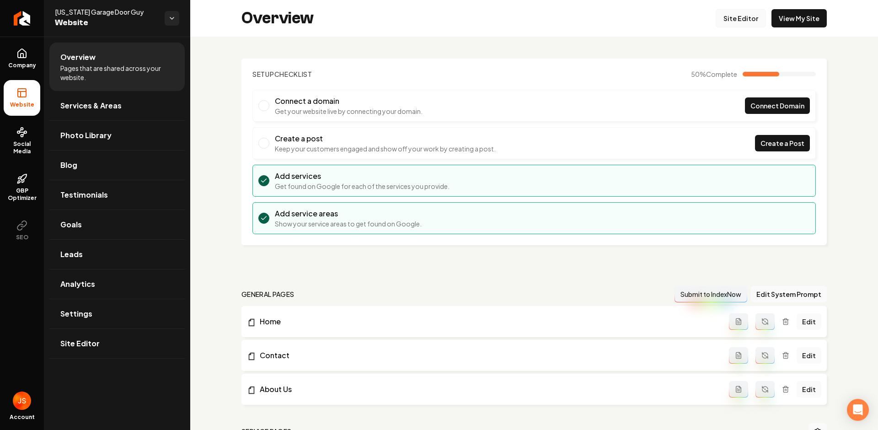
click at [717, 23] on link "Site Editor" at bounding box center [741, 18] width 50 height 18
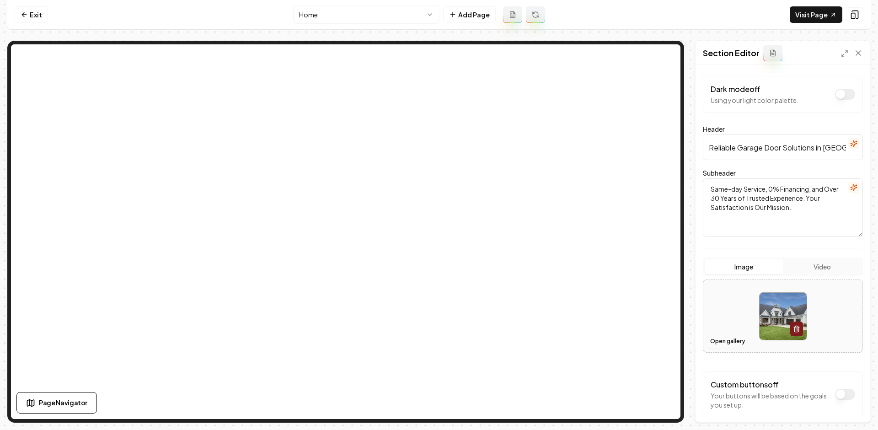
click at [732, 336] on button "Open gallery" at bounding box center [727, 341] width 41 height 15
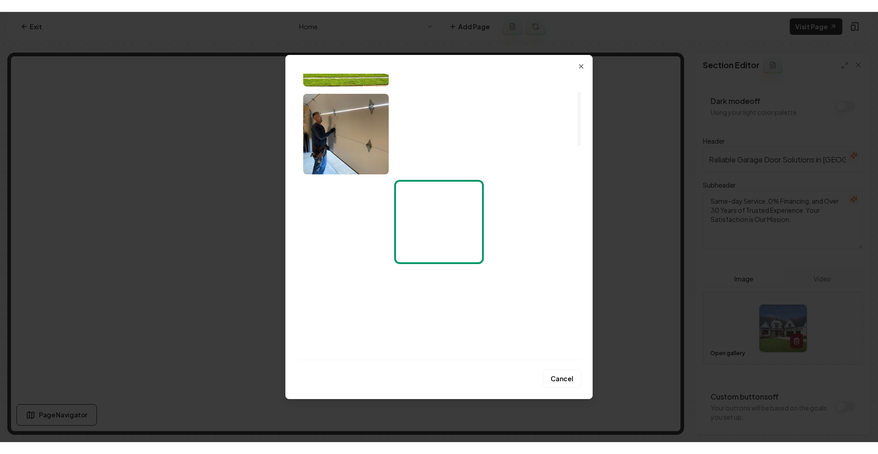
scroll to position [97, 0]
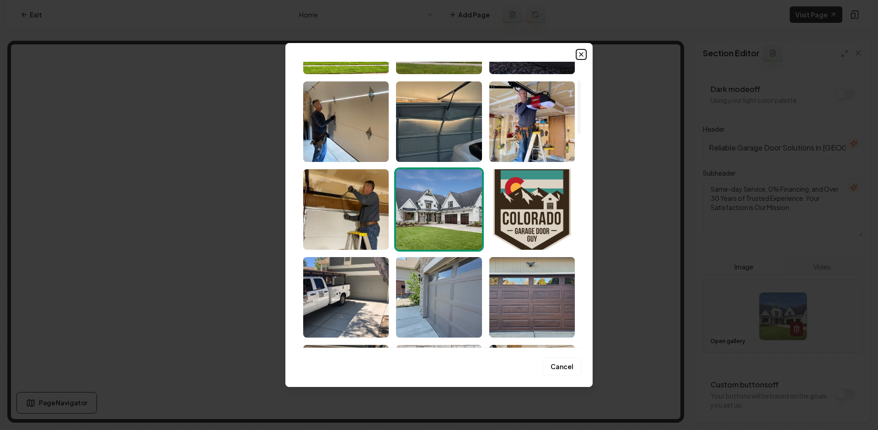
click at [578, 53] on icon "button" at bounding box center [581, 54] width 7 height 7
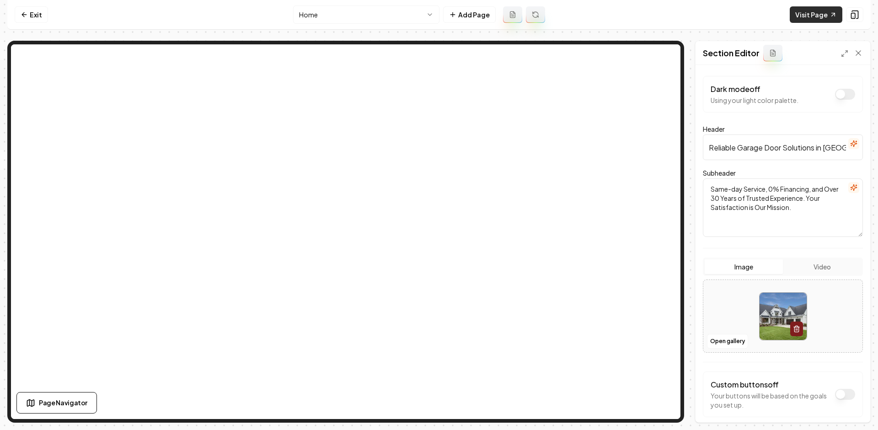
click at [810, 16] on link "Visit Page" at bounding box center [816, 14] width 53 height 16
click at [38, 11] on link "Exit" at bounding box center [31, 14] width 33 height 16
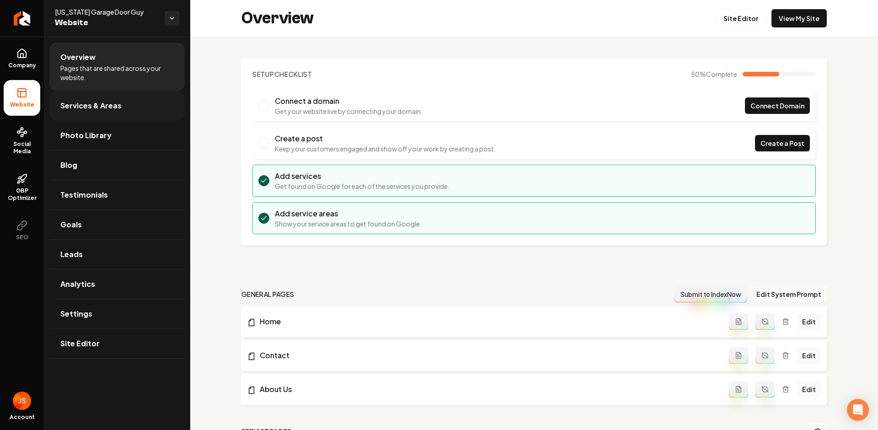
click at [102, 104] on span "Services & Areas" at bounding box center [90, 105] width 61 height 11
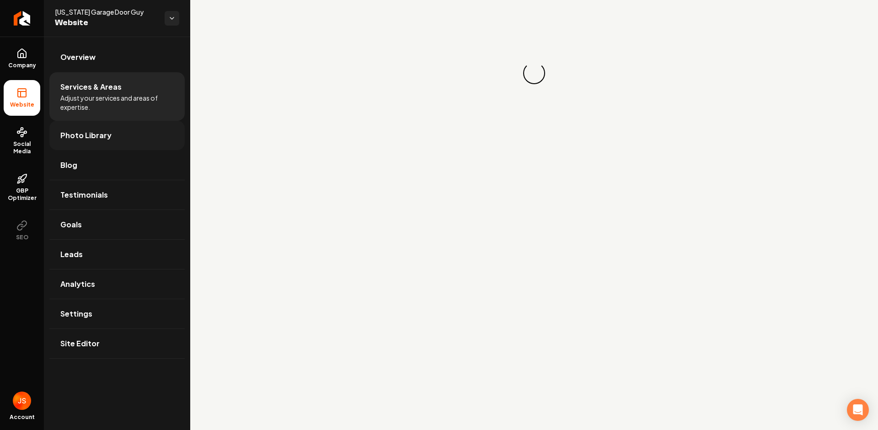
click at [87, 139] on span "Photo Library" at bounding box center [85, 135] width 51 height 11
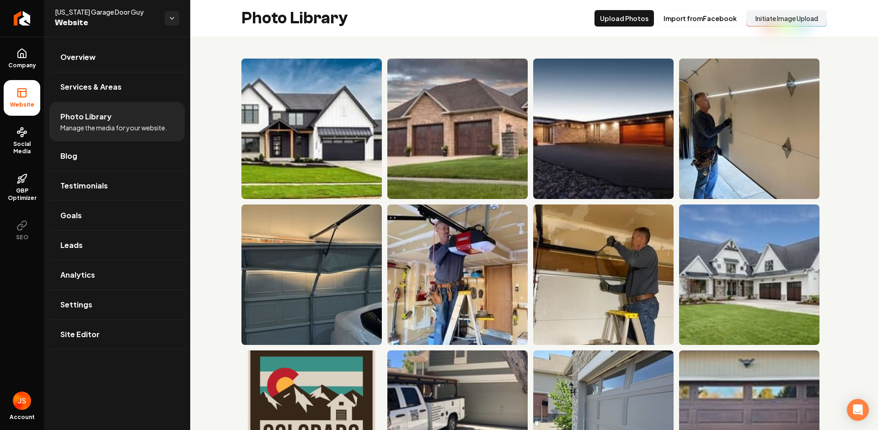
click at [753, 14] on button "Initiate Image Upload" at bounding box center [787, 18] width 81 height 16
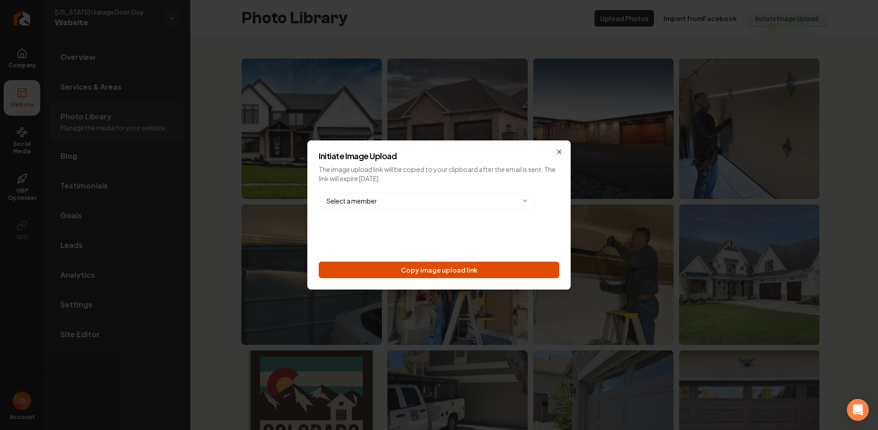
click at [430, 267] on button "Copy image upload link" at bounding box center [439, 270] width 241 height 16
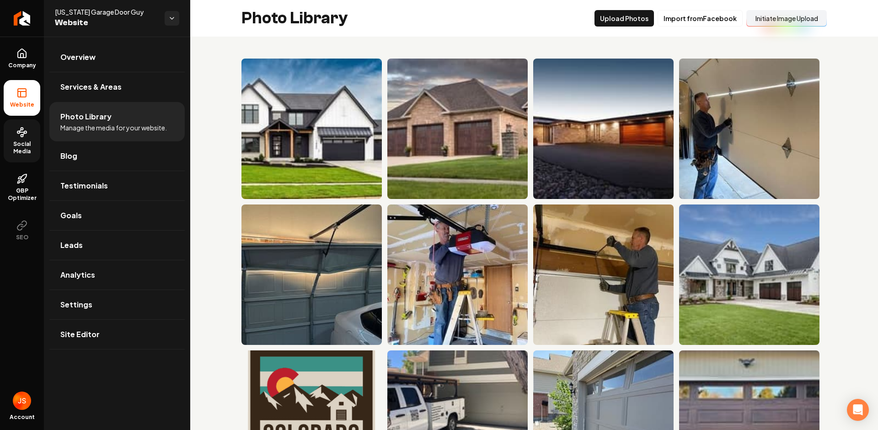
click at [23, 132] on icon at bounding box center [21, 132] width 11 height 11
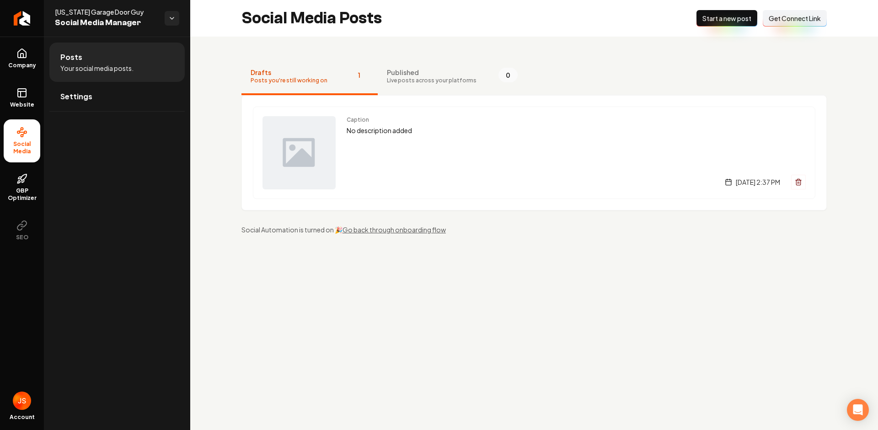
click at [775, 18] on span "Get Connect Link" at bounding box center [795, 18] width 52 height 9
click at [4, 102] on link "Website" at bounding box center [22, 98] width 37 height 36
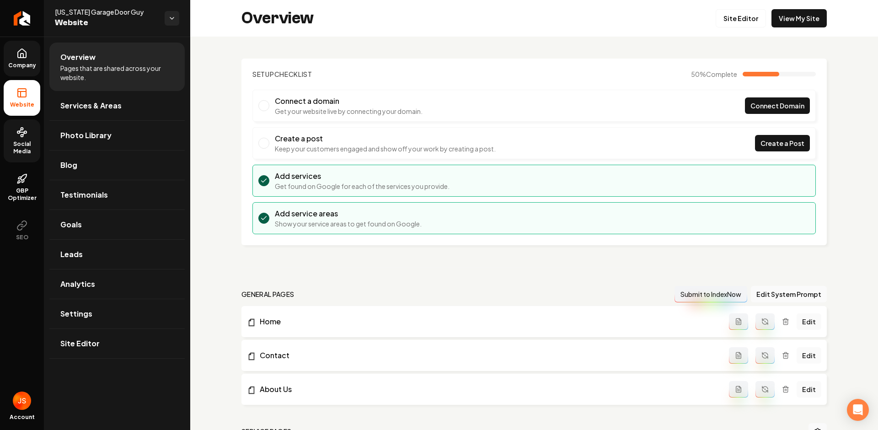
click at [9, 69] on link "Company" at bounding box center [22, 59] width 37 height 36
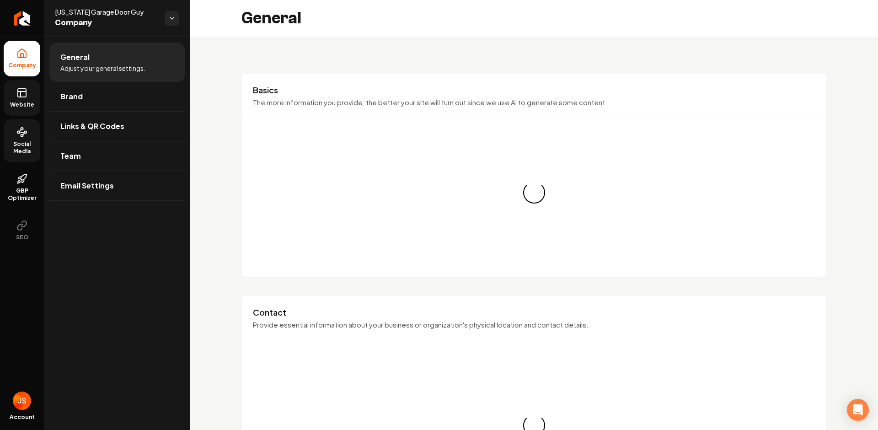
click at [22, 104] on span "Website" at bounding box center [22, 104] width 32 height 7
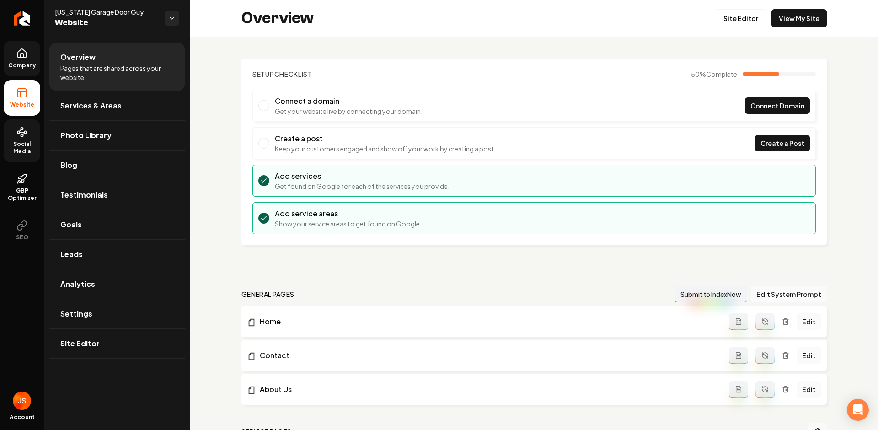
click at [18, 53] on icon at bounding box center [21, 53] width 11 height 11
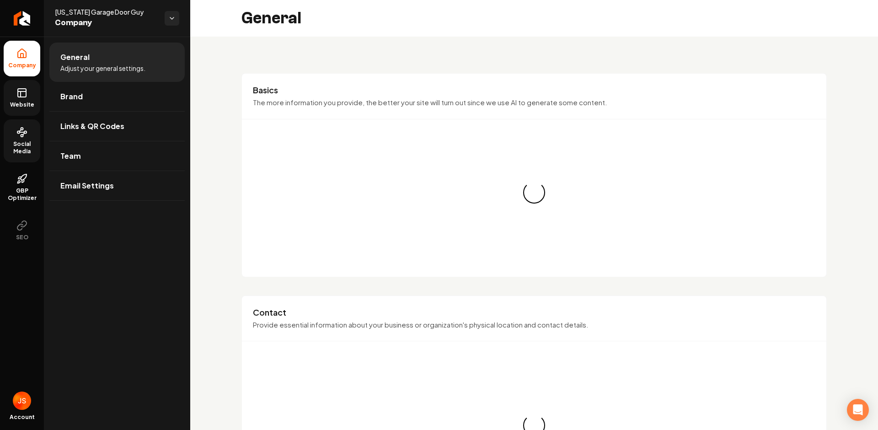
click at [17, 109] on link "Website" at bounding box center [22, 98] width 37 height 36
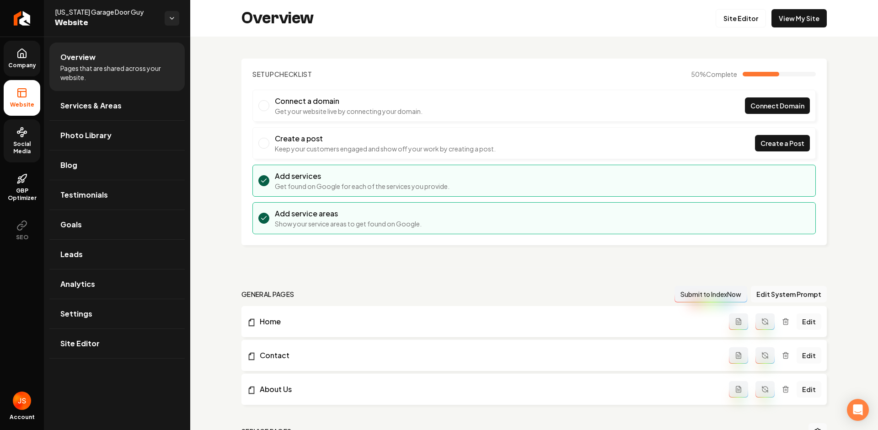
click at [32, 65] on span "Company" at bounding box center [22, 65] width 35 height 7
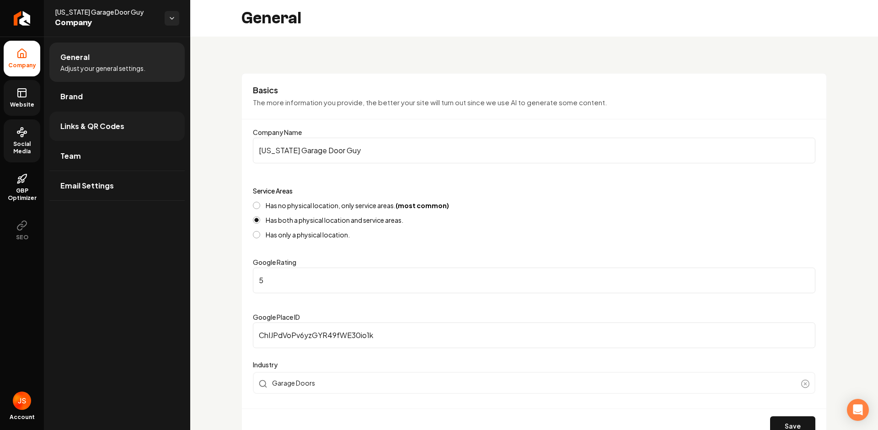
click at [81, 123] on span "Links & QR Codes" at bounding box center [92, 126] width 64 height 11
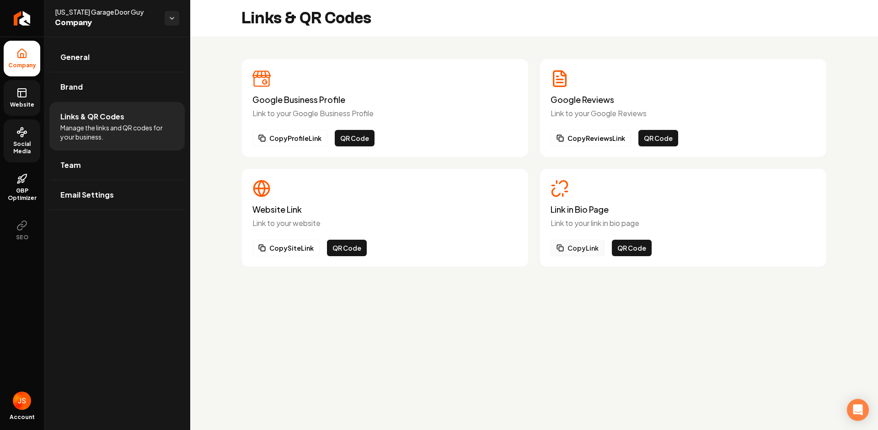
click at [575, 250] on button "Copy Link" at bounding box center [578, 248] width 54 height 16
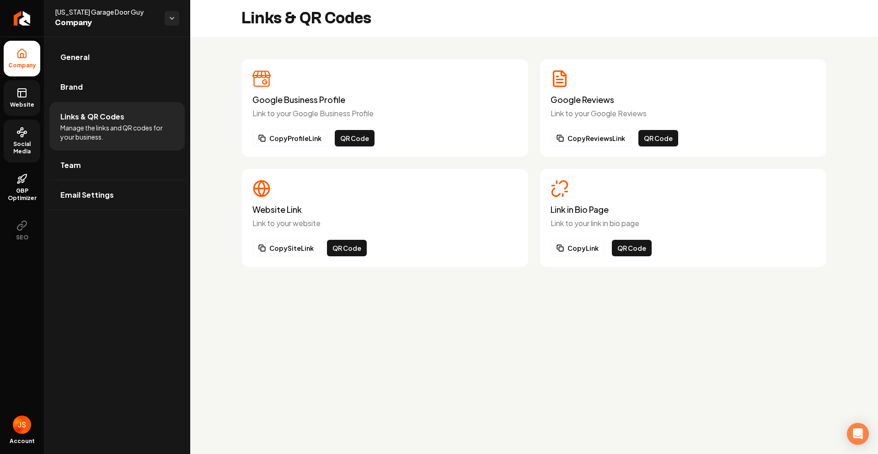
click at [28, 94] on link "Website" at bounding box center [22, 98] width 37 height 36
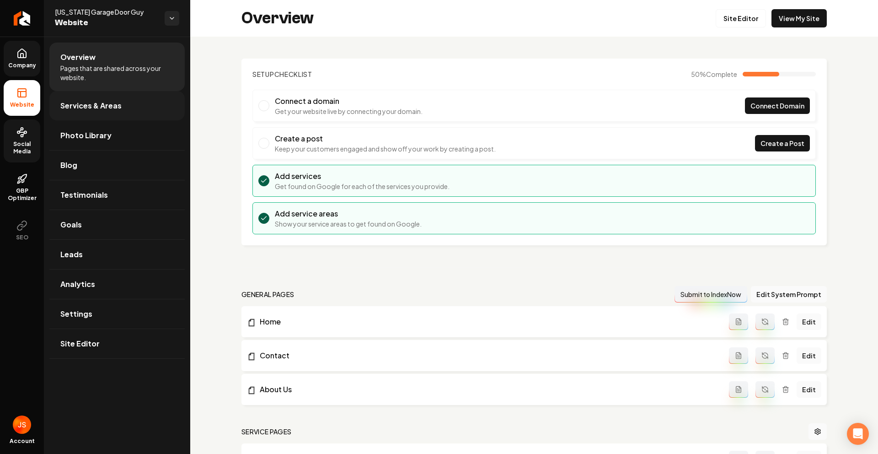
click at [74, 98] on link "Services & Areas" at bounding box center [116, 105] width 135 height 29
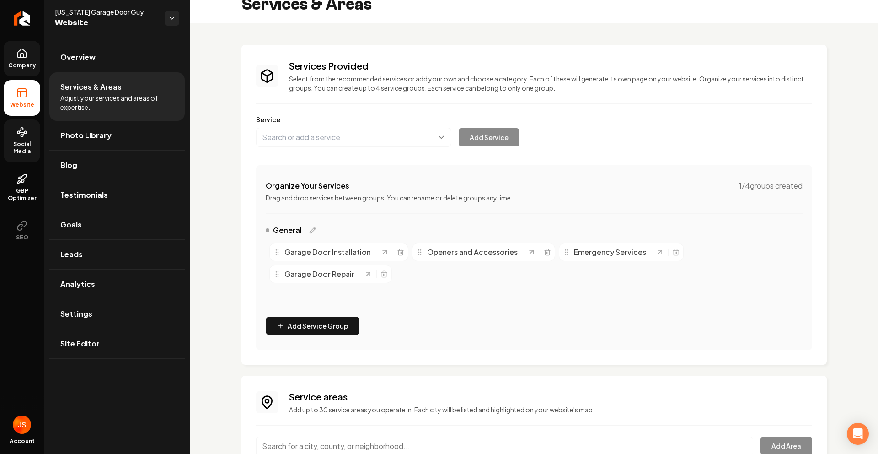
scroll to position [15, 0]
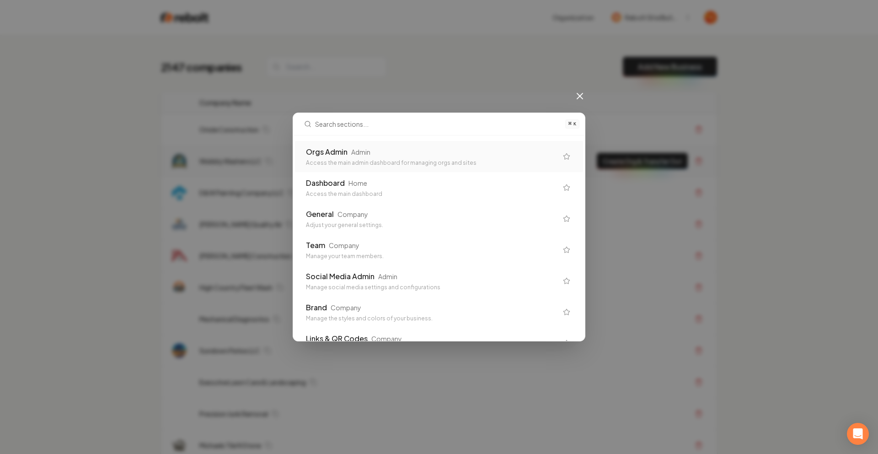
click at [440, 147] on div "Orgs Admin Admin Access the main admin dashboard for managing orgs and sites" at bounding box center [439, 156] width 288 height 31
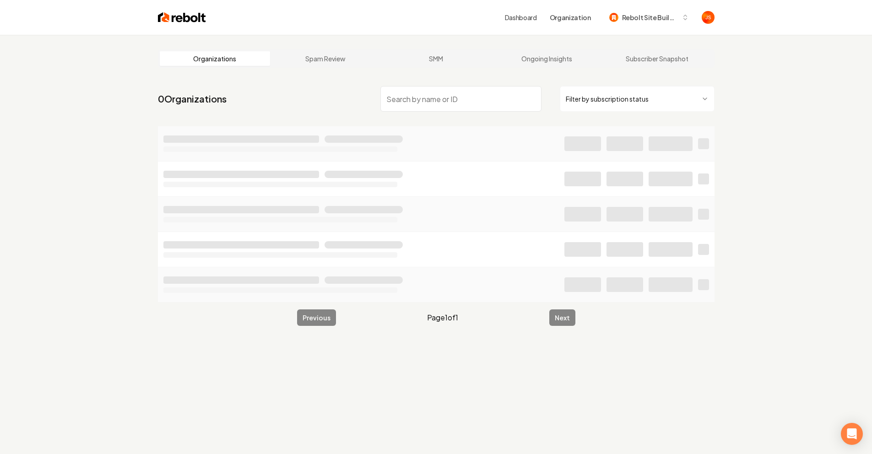
click at [436, 102] on input "search" at bounding box center [460, 99] width 161 height 26
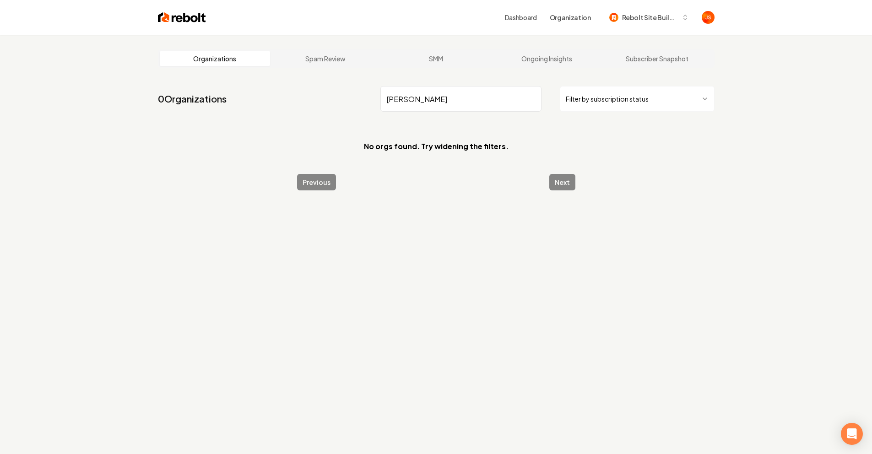
click at [646, 104] on html "Dashboard Organization Rebolt Site Builder Organizations Spam Review SMM Ongoin…" at bounding box center [436, 227] width 872 height 454
click at [447, 102] on input "[PERSON_NAME]" at bounding box center [460, 99] width 161 height 26
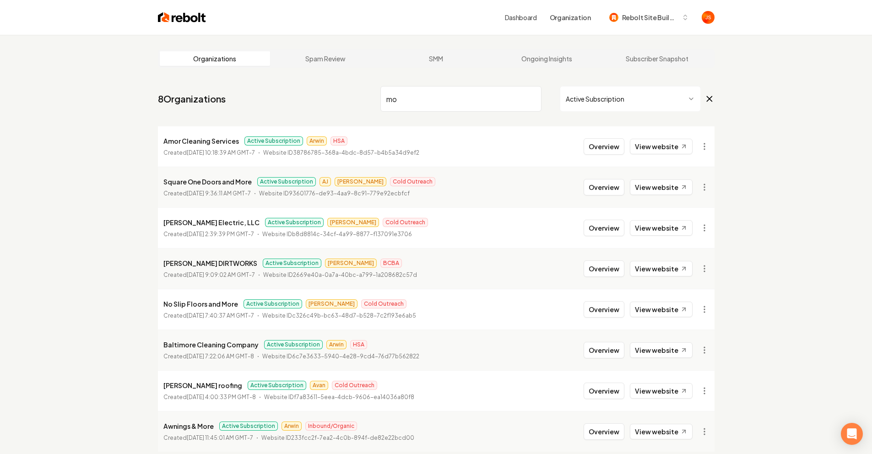
type input "m"
